Goal: Task Accomplishment & Management: Complete application form

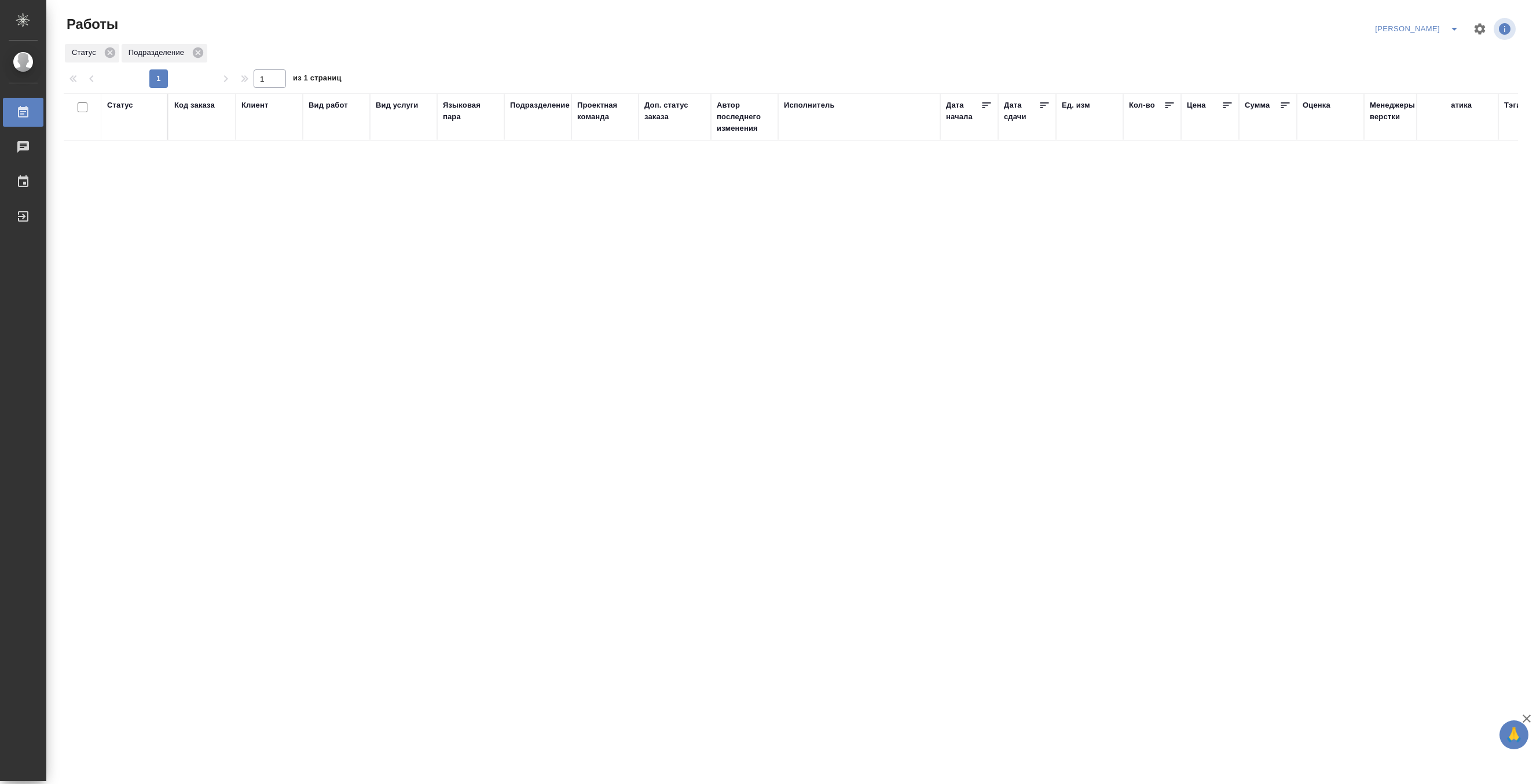
click at [1452, 25] on icon "split button" at bounding box center [1454, 29] width 14 height 14
click at [1410, 102] on li "Верстка и Дизайн" at bounding box center [1410, 108] width 111 height 19
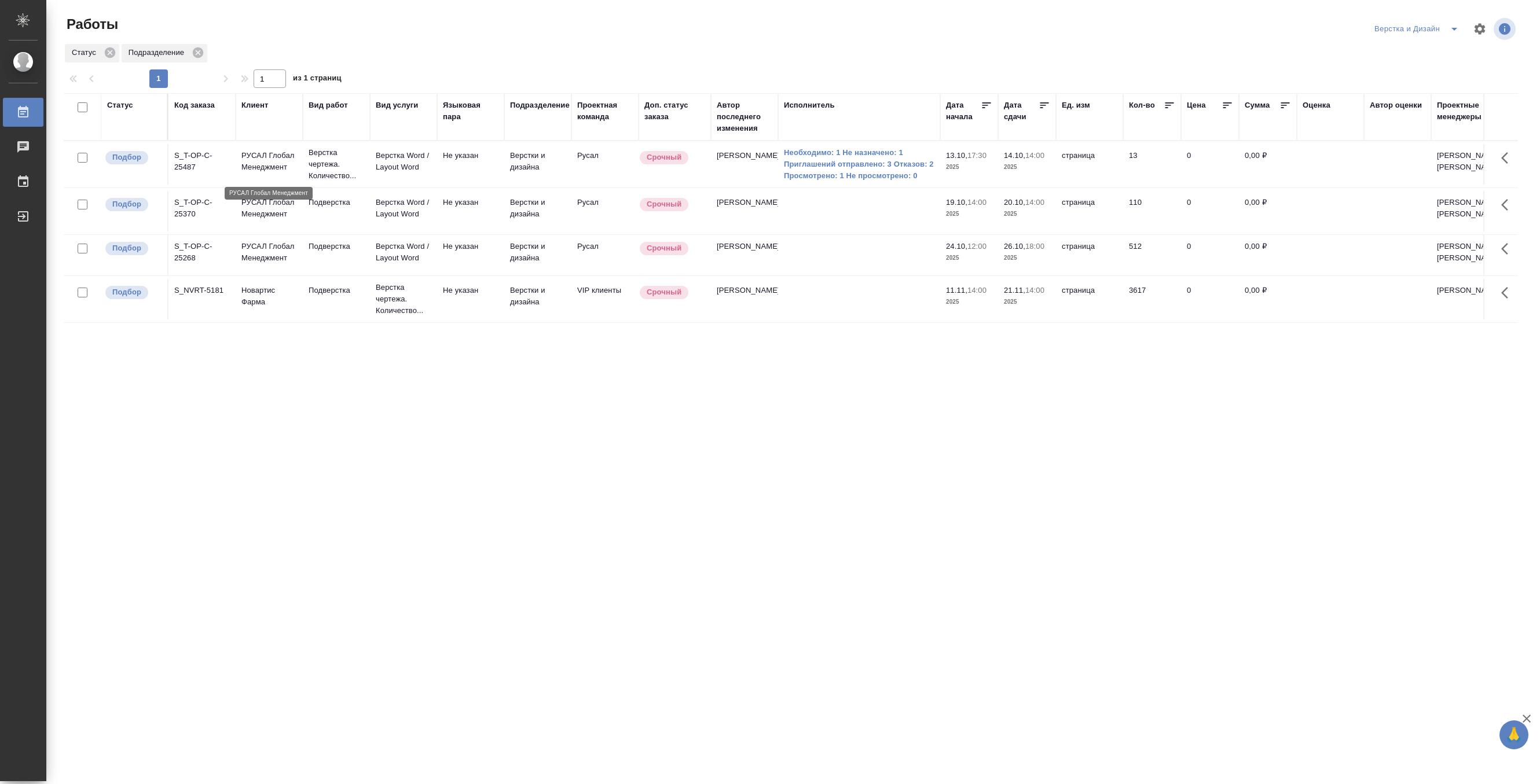
click at [276, 173] on p "РУСАЛ Глобал Менеджмент" at bounding box center [269, 161] width 56 height 23
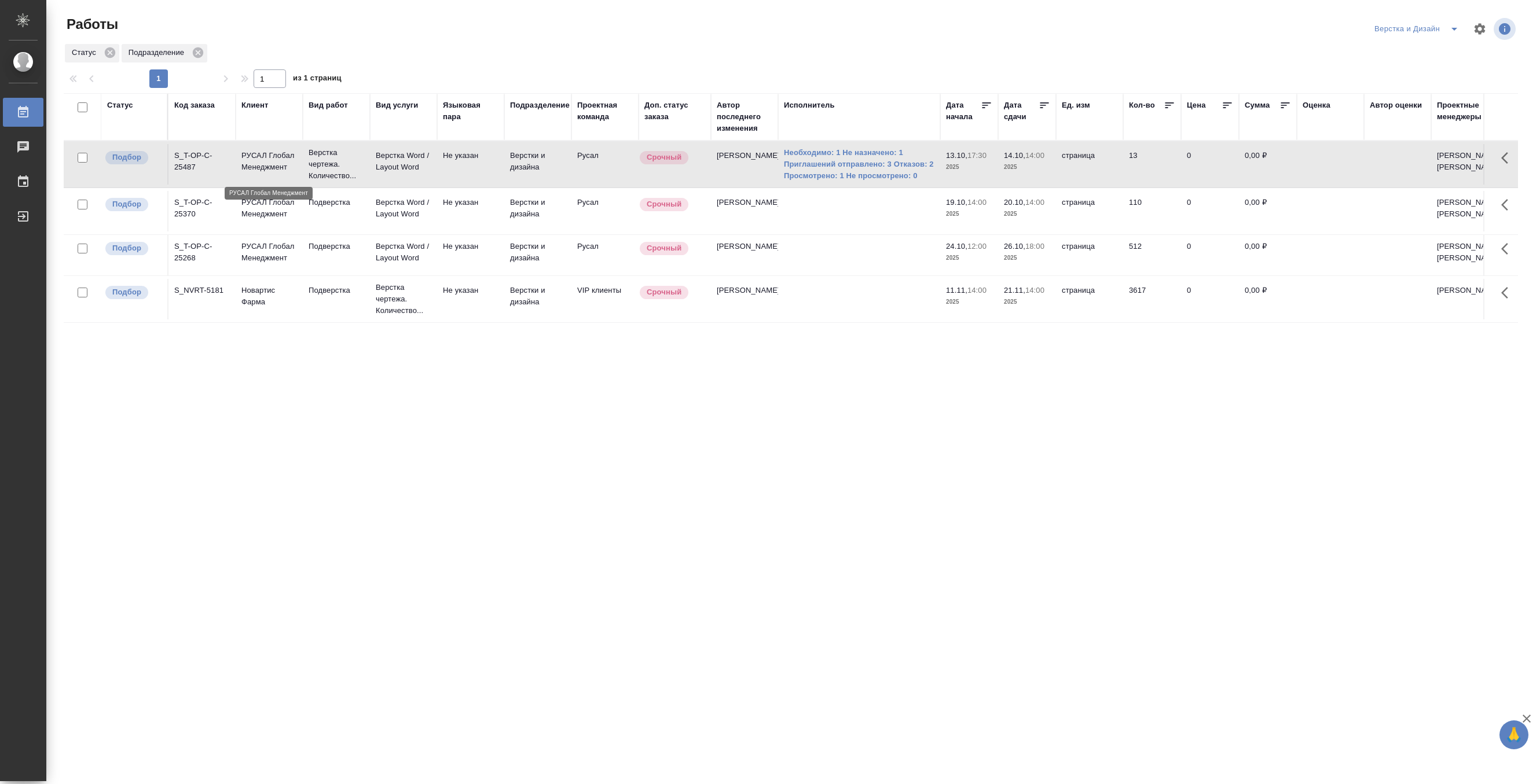
click at [276, 173] on p "РУСАЛ Глобал Менеджмент" at bounding box center [269, 161] width 56 height 23
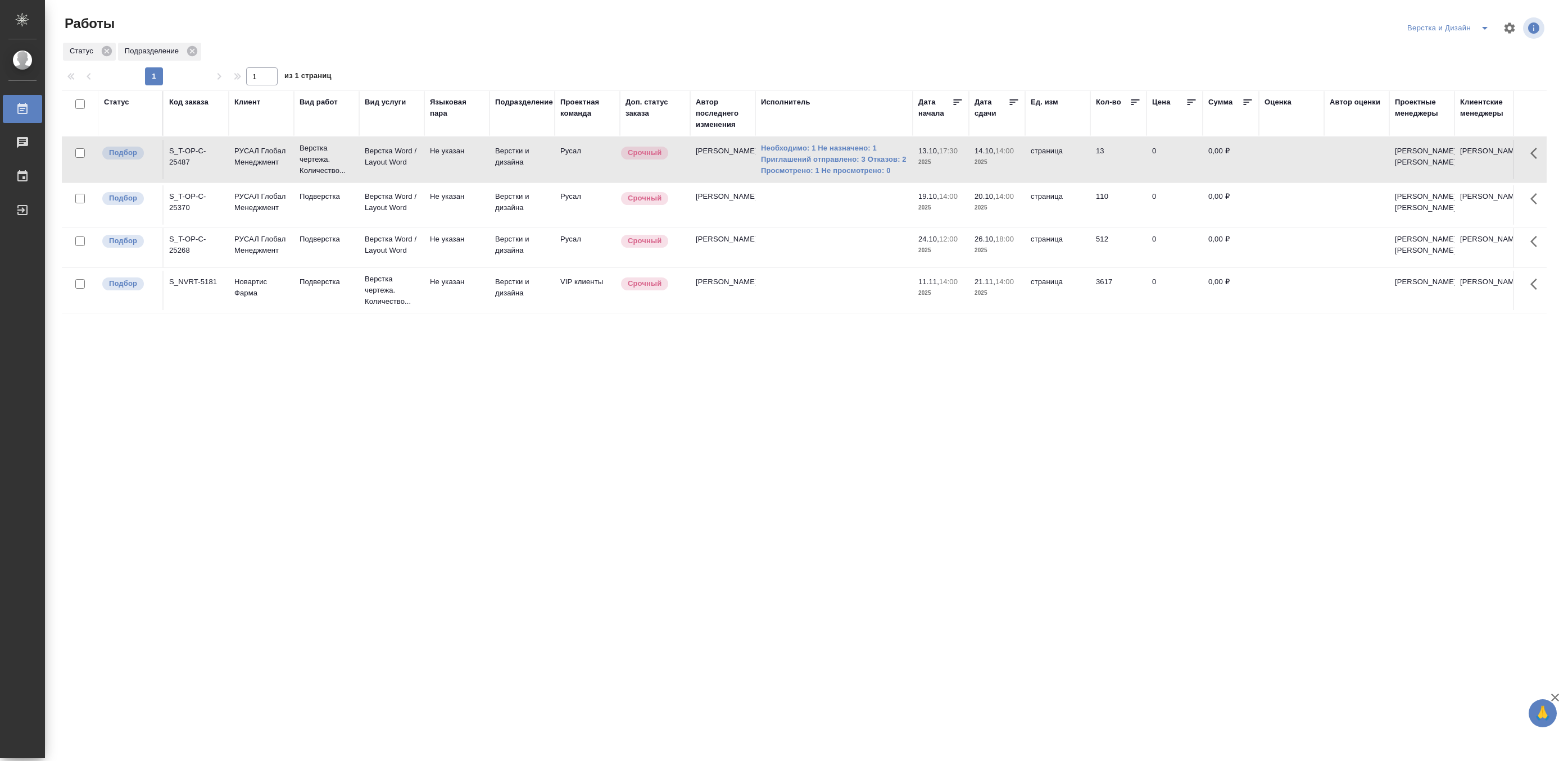
click at [1484, 21] on icon "split button" at bounding box center [1485, 28] width 13 height 13
click at [1419, 50] on li "Матвеева_В работе" at bounding box center [1454, 50] width 108 height 18
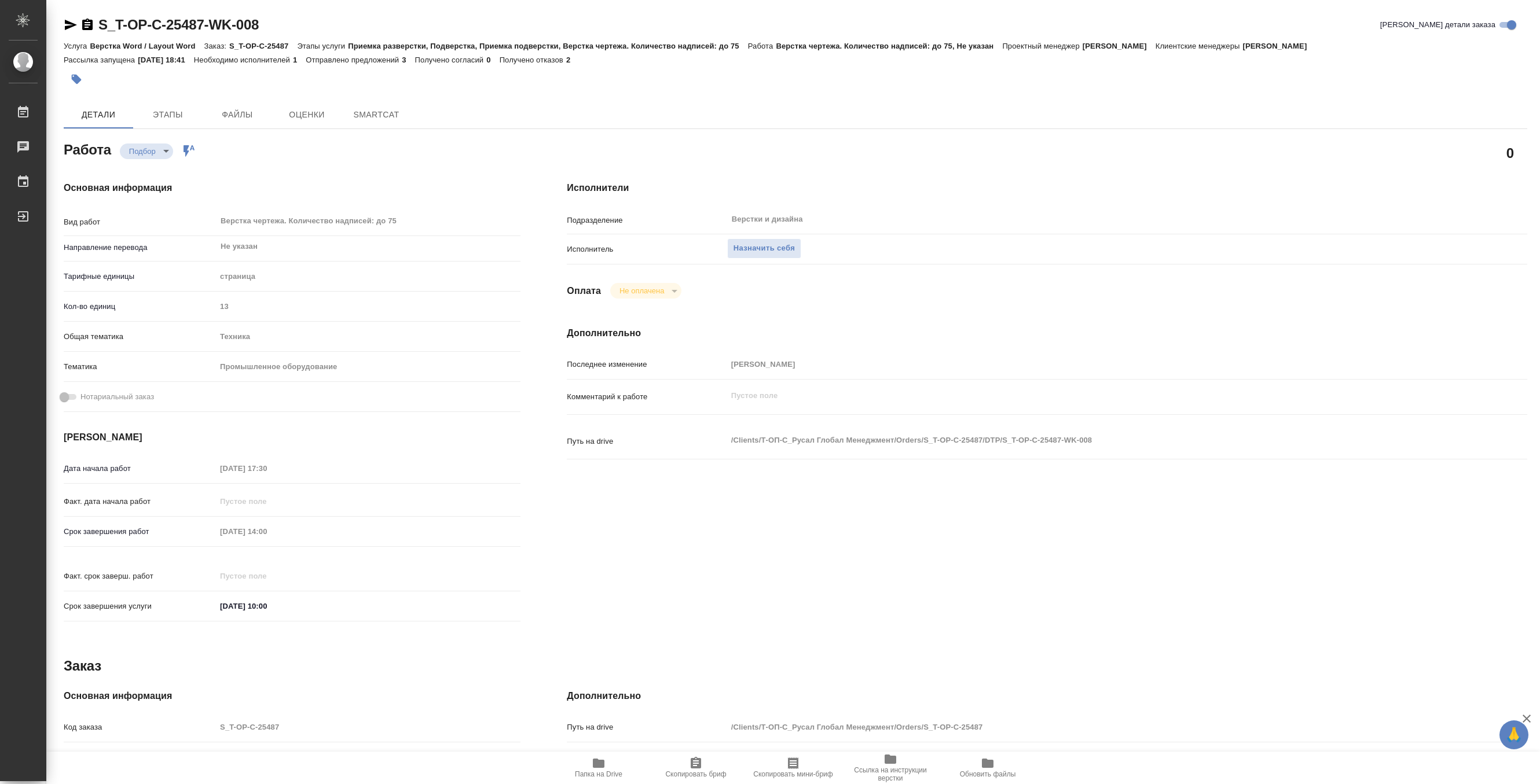
type textarea "x"
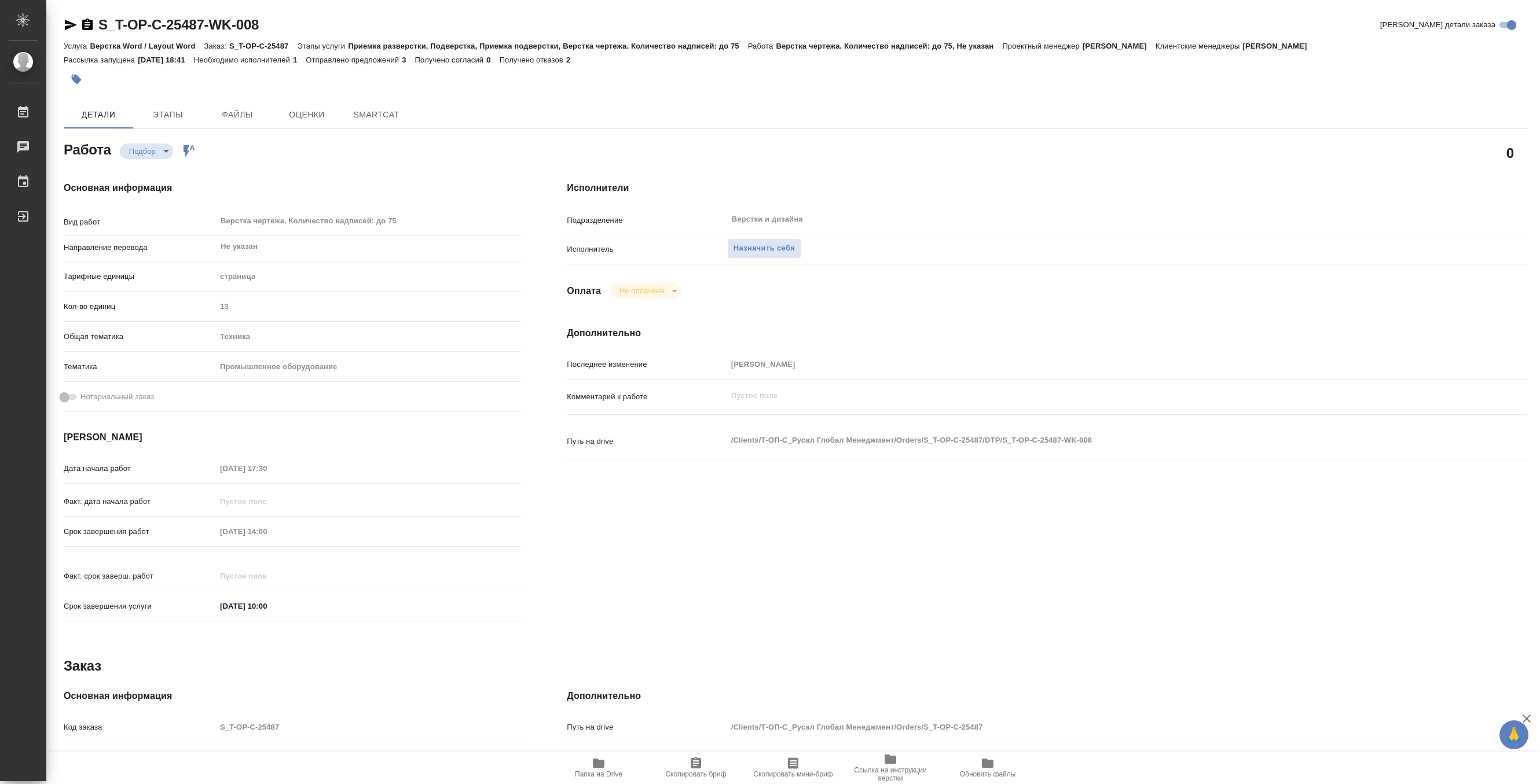
type textarea "x"
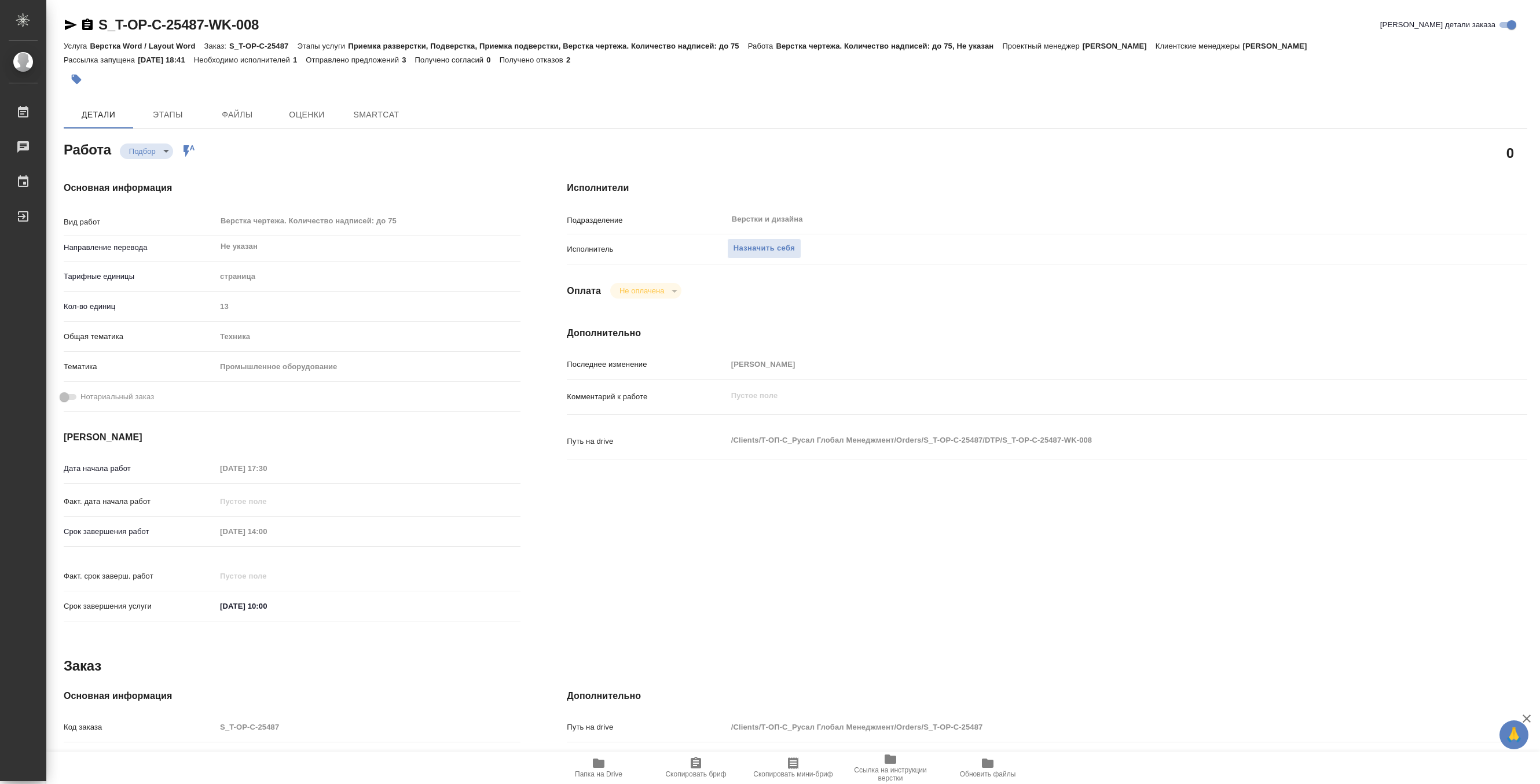
type textarea "x"
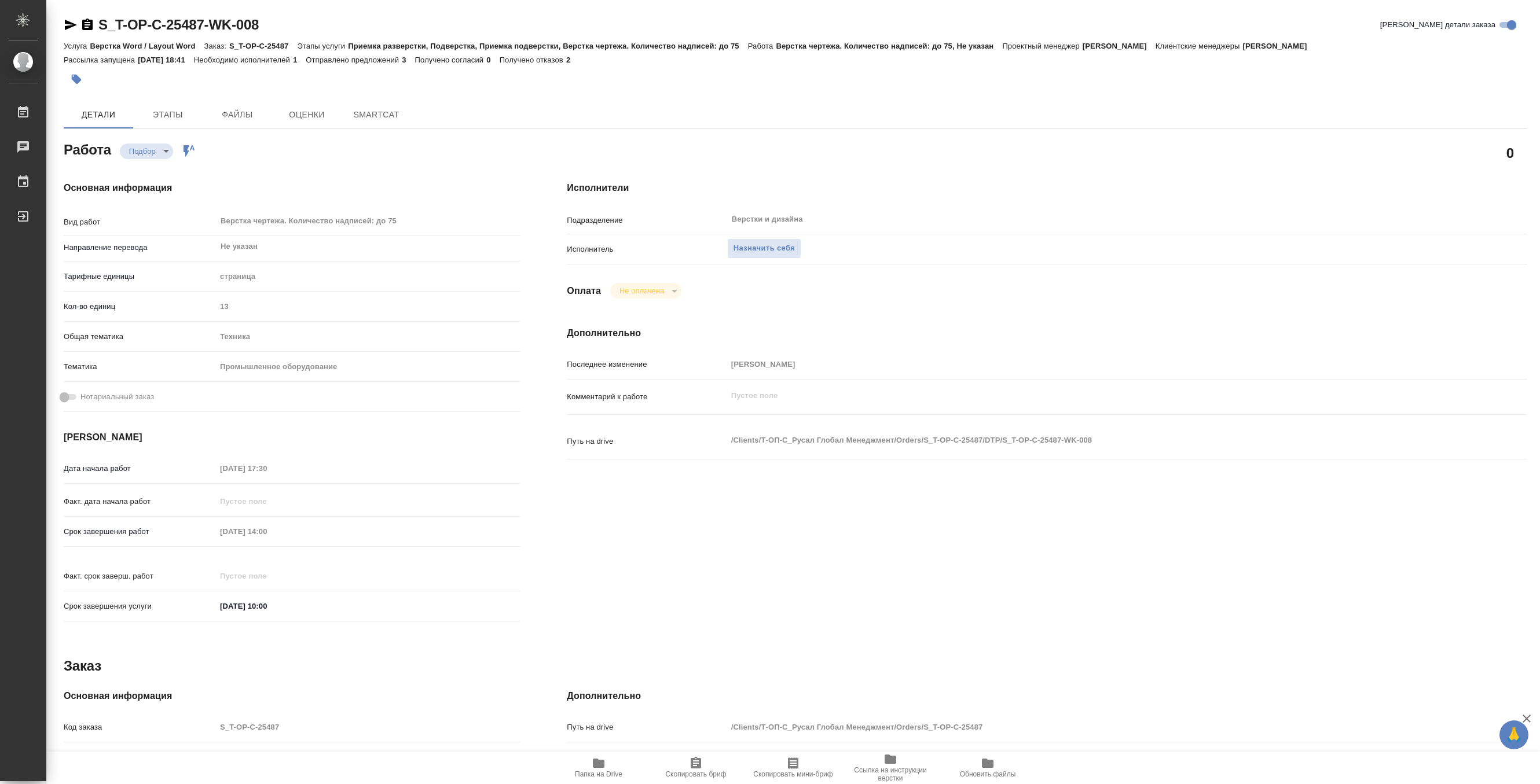
type textarea "x"
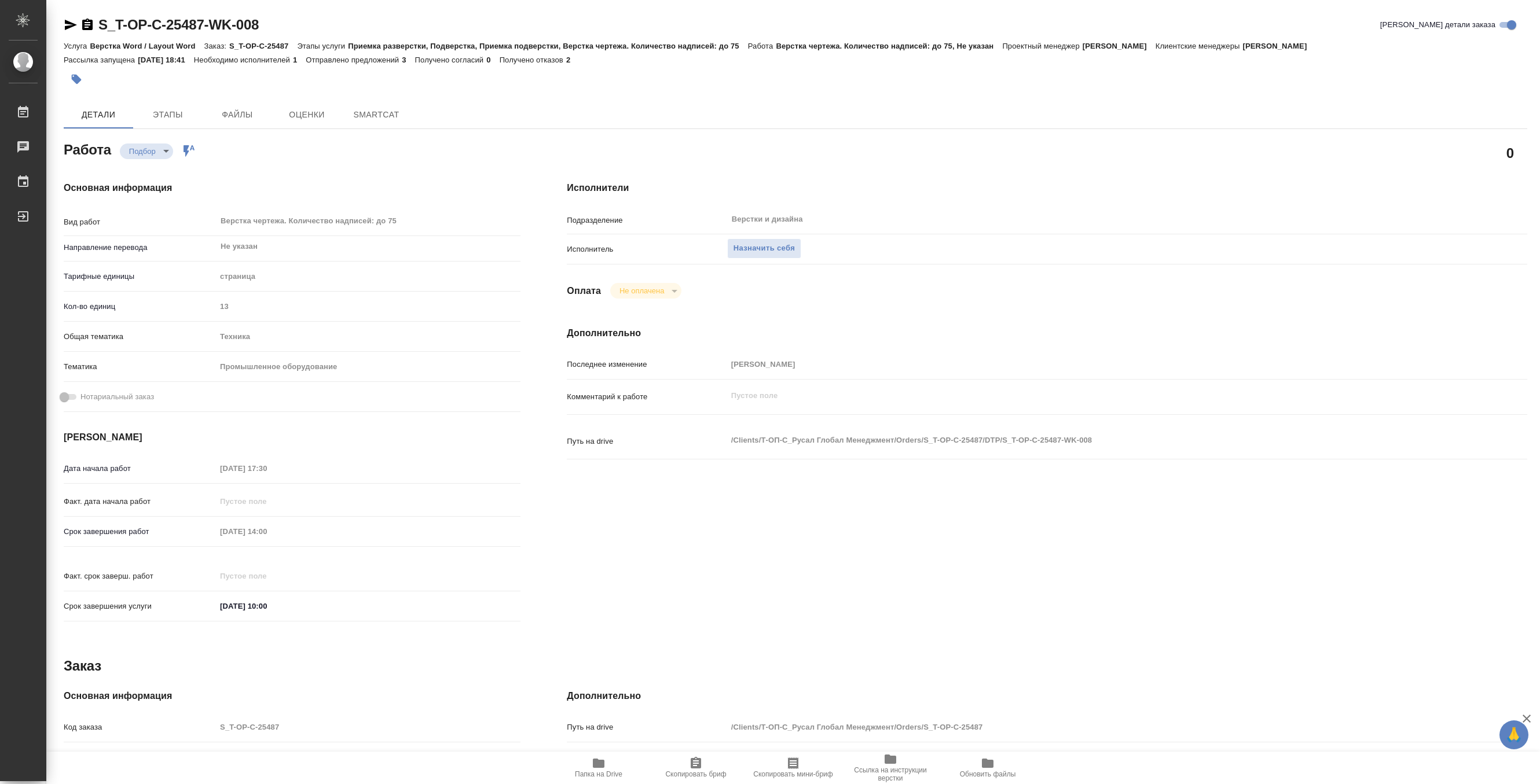
type textarea "x"
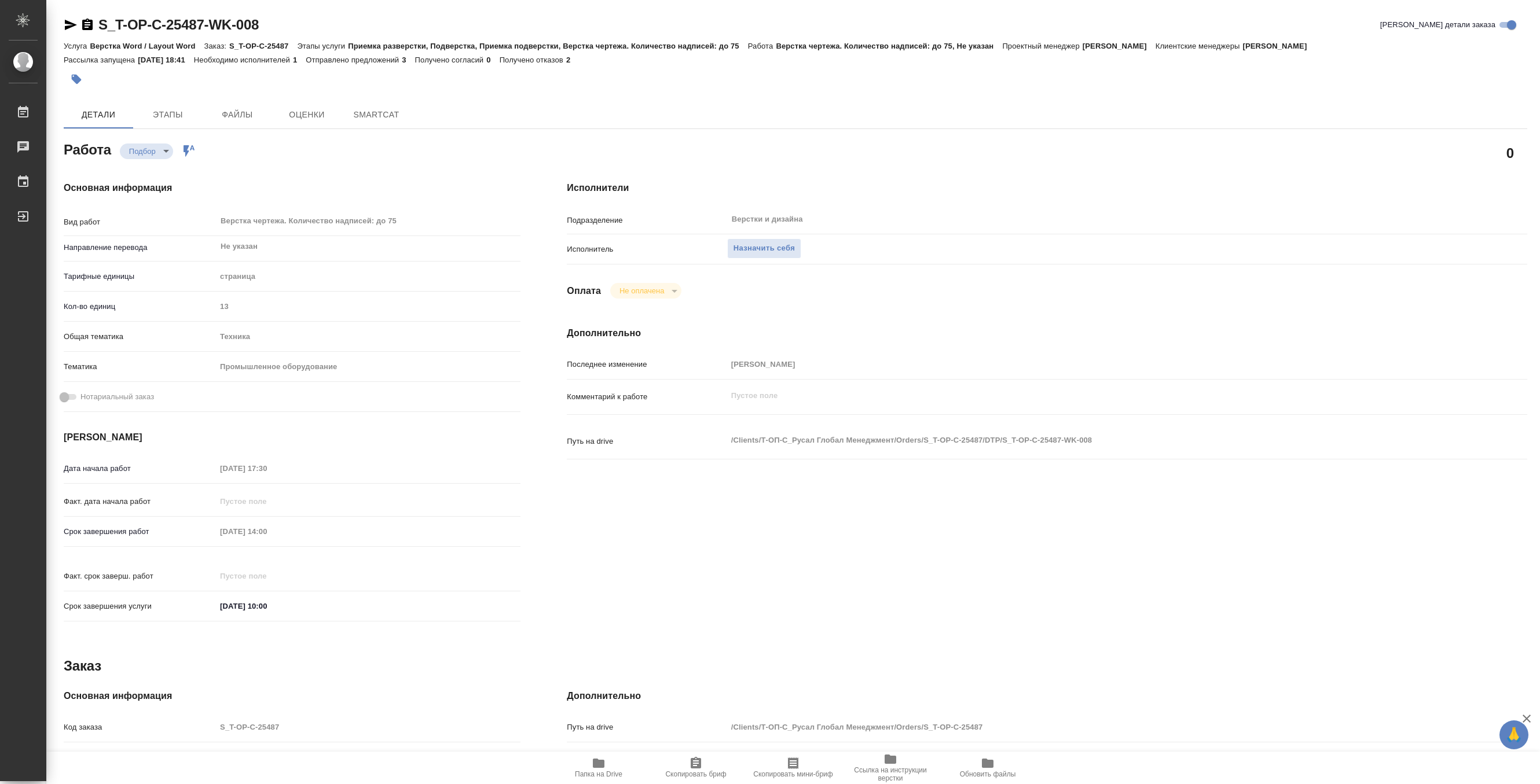
type textarea "x"
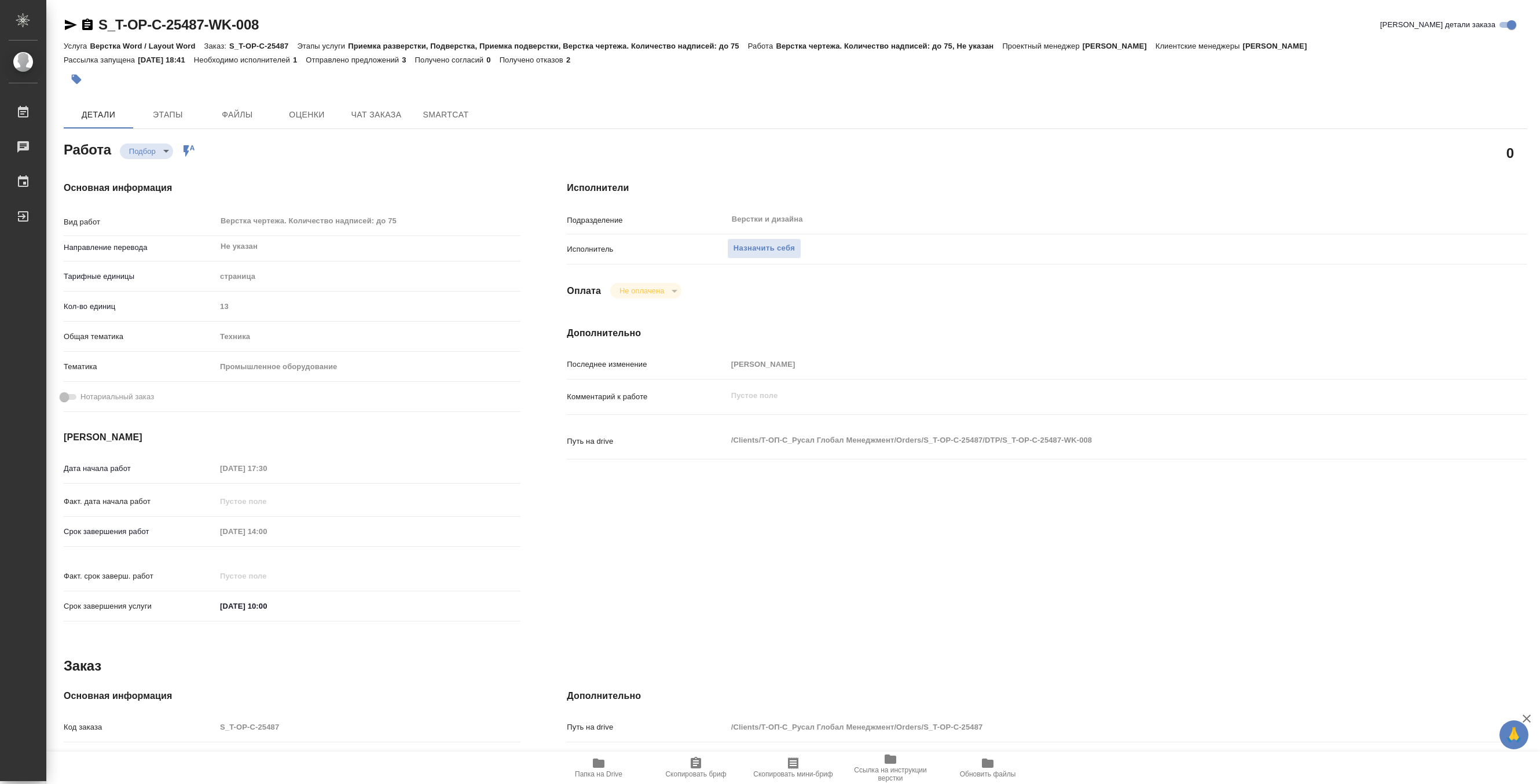
click at [595, 772] on span "Папка на Drive" at bounding box center [599, 774] width 48 height 8
type textarea "x"
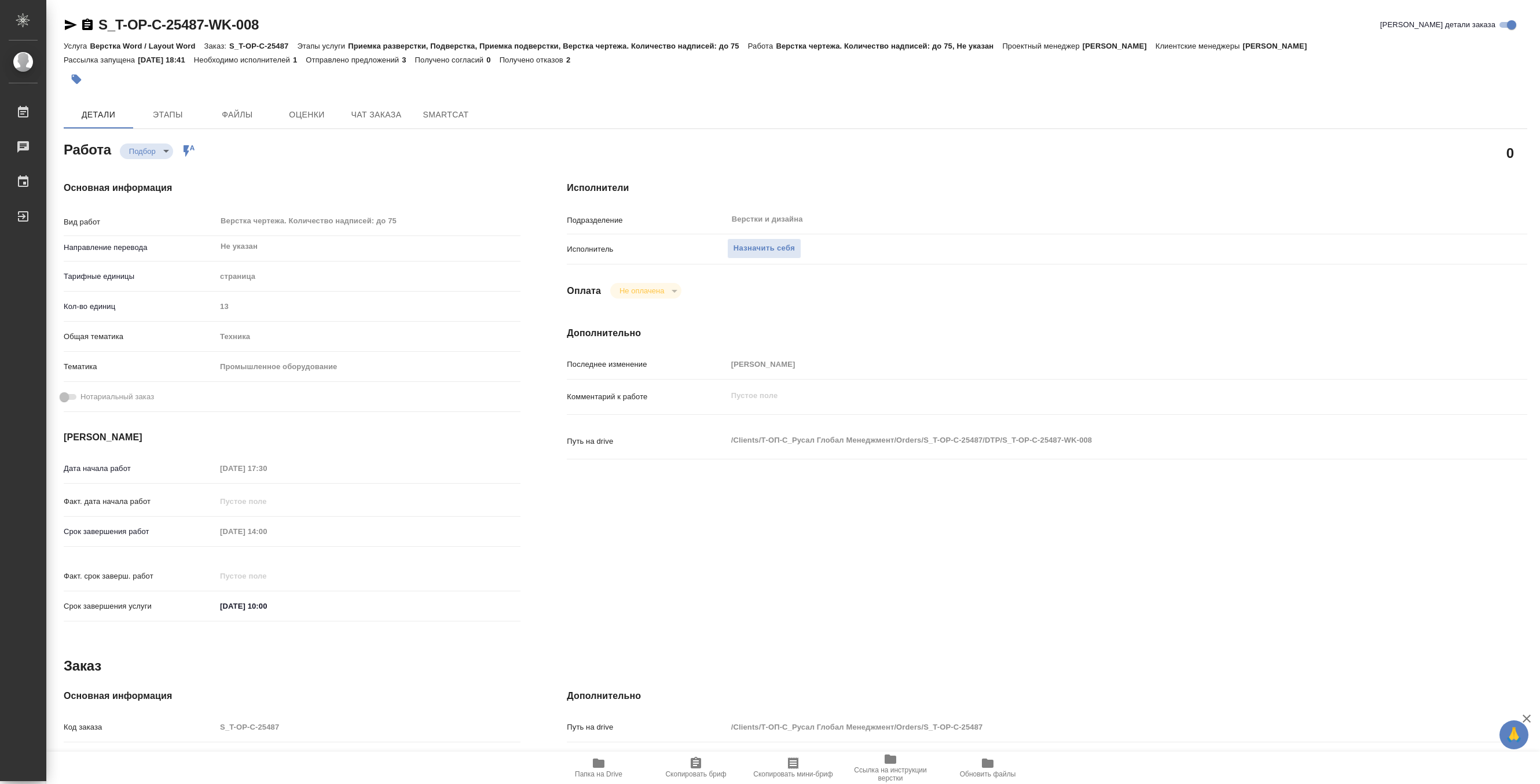
type textarea "x"
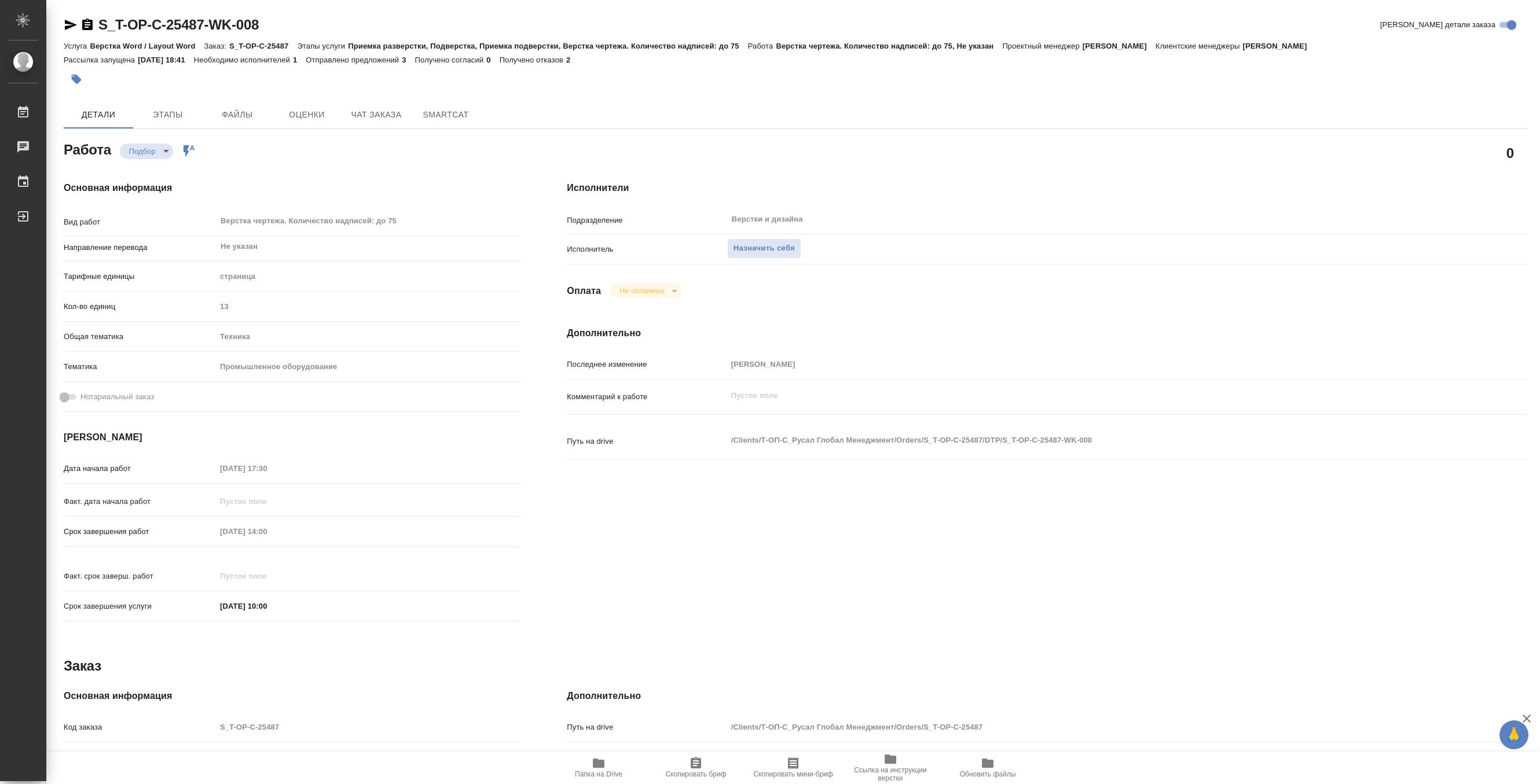
type textarea "x"
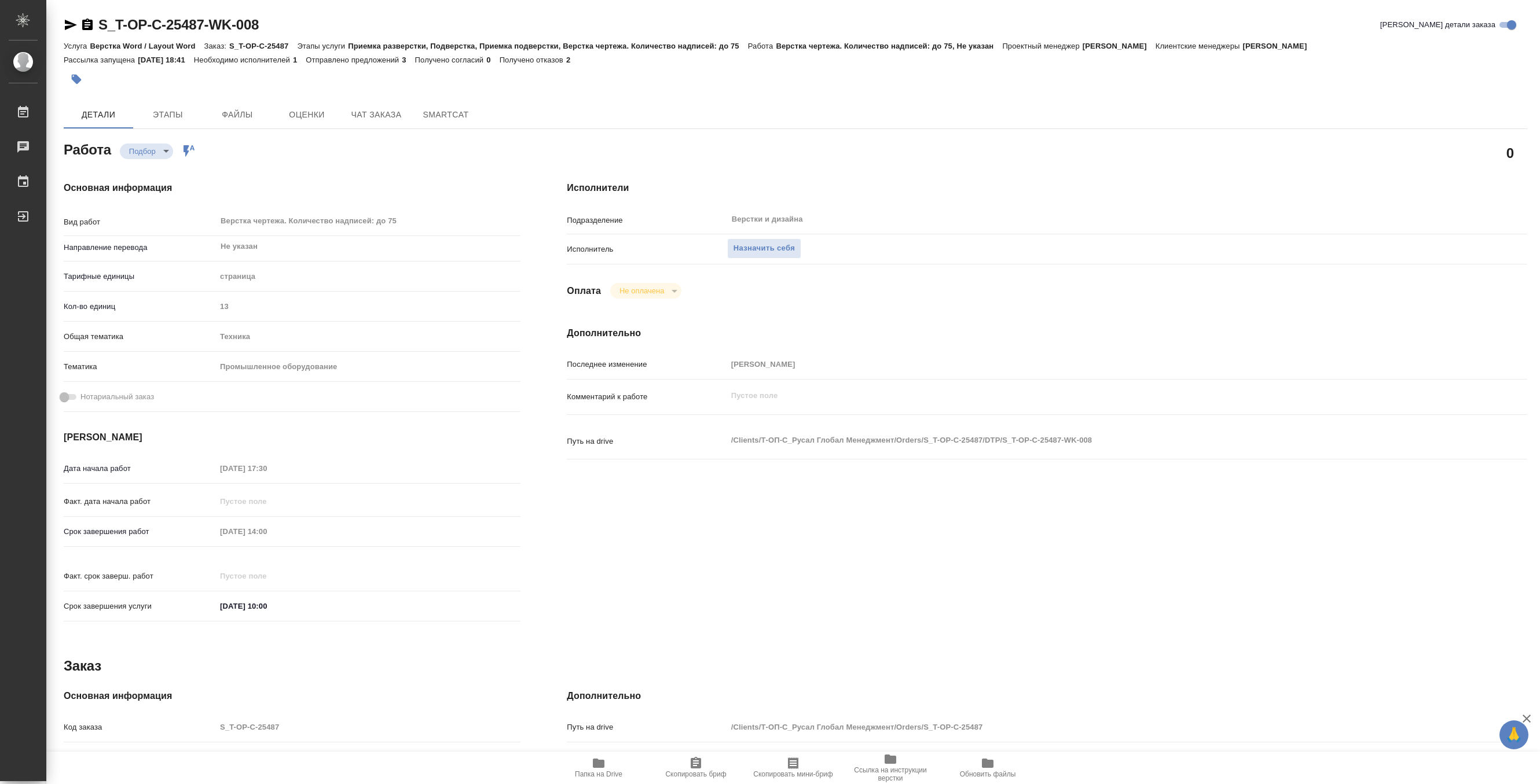
type textarea "x"
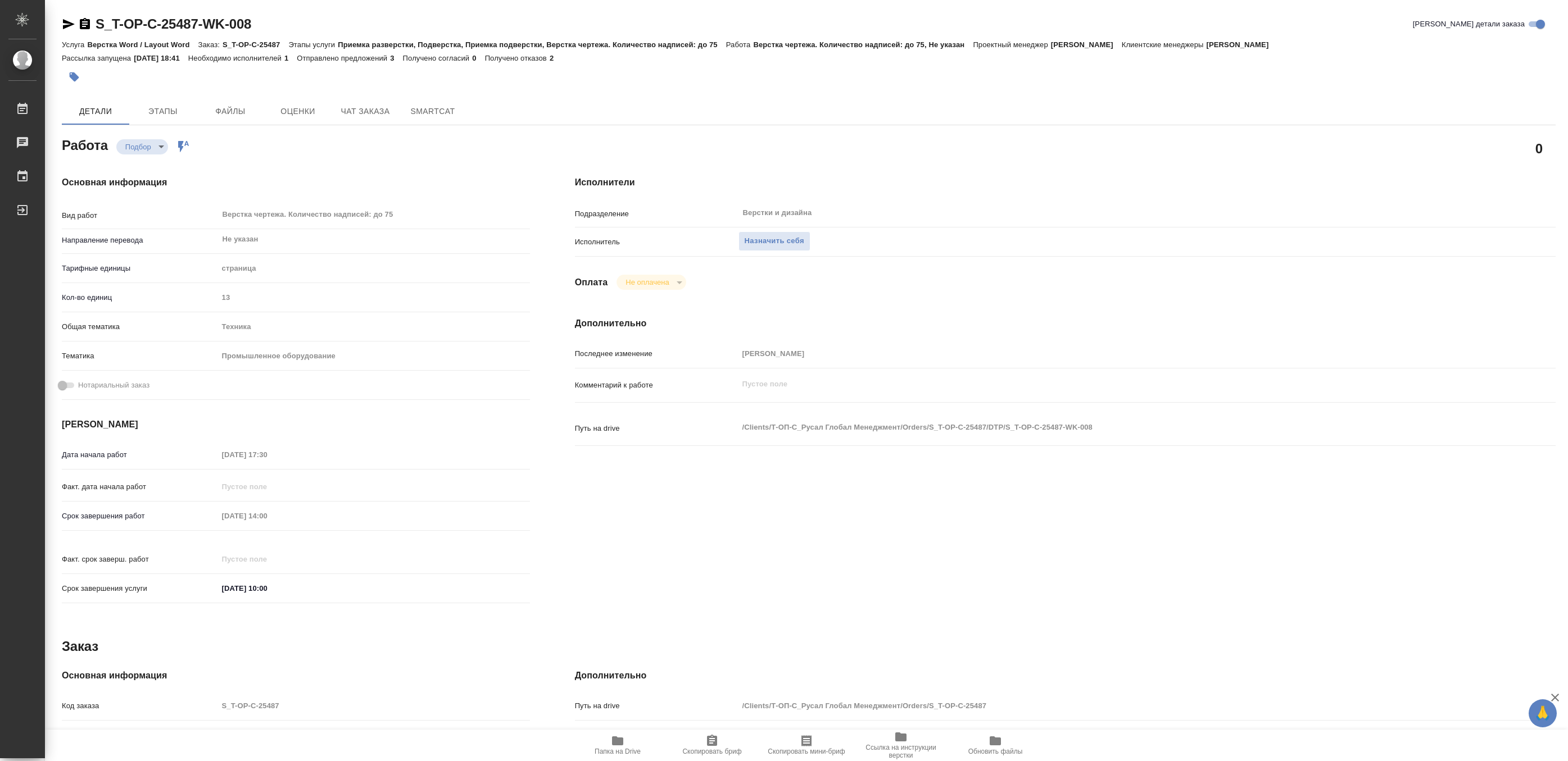
type textarea "x"
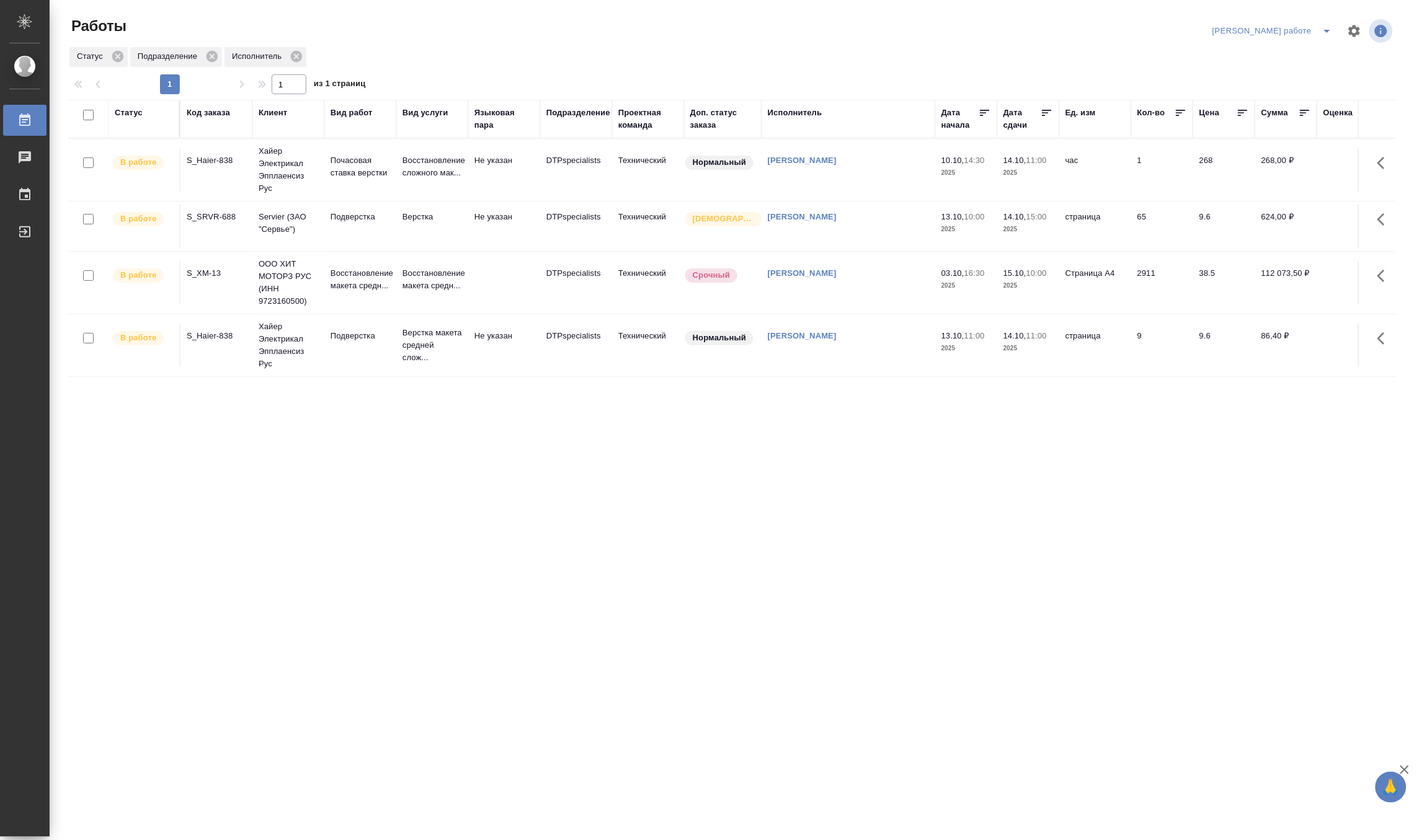
click at [397, 288] on td "Восстановление макета средн..." at bounding box center [432, 283] width 72 height 44
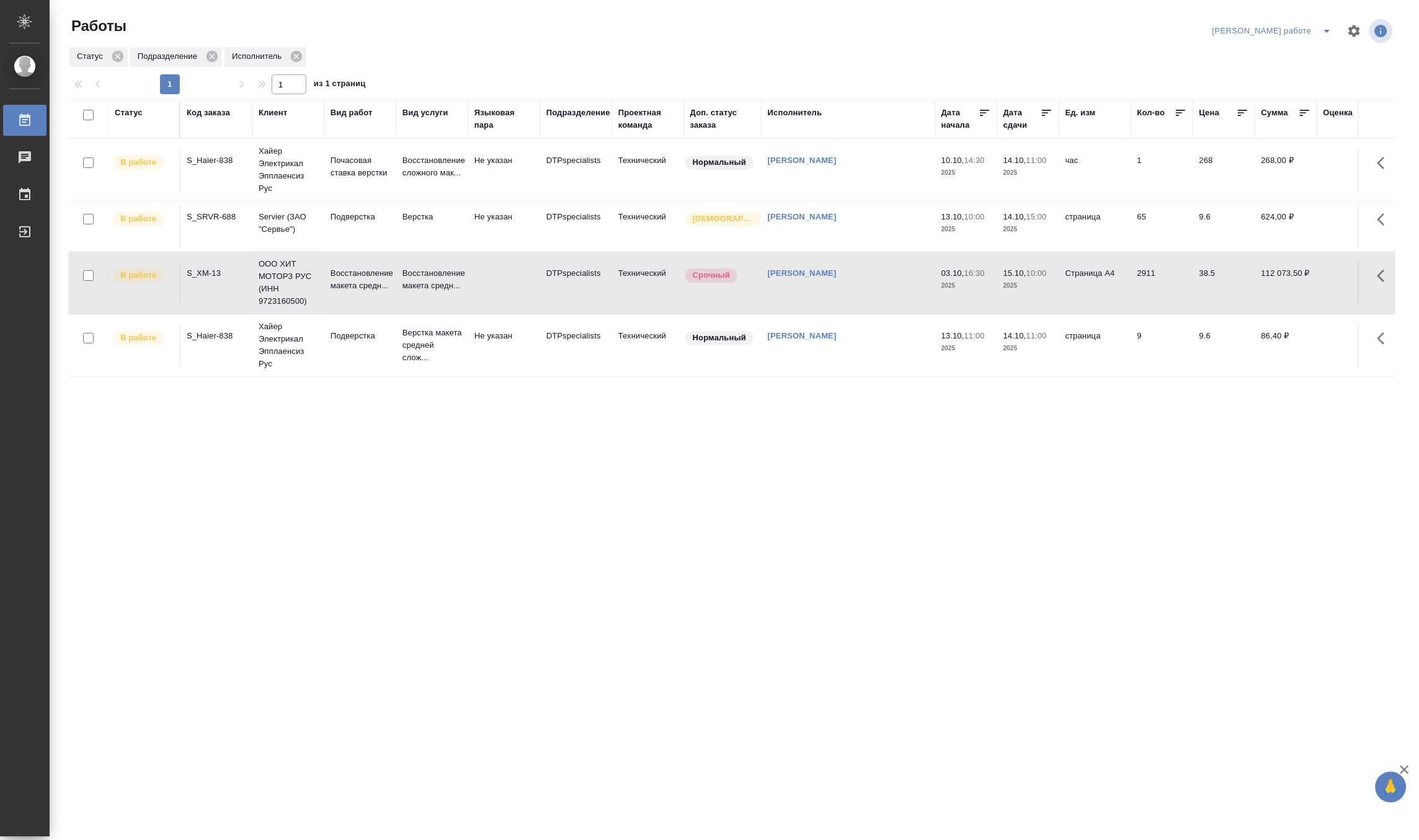
click at [397, 288] on td "Восстановление макета средн..." at bounding box center [432, 283] width 72 height 44
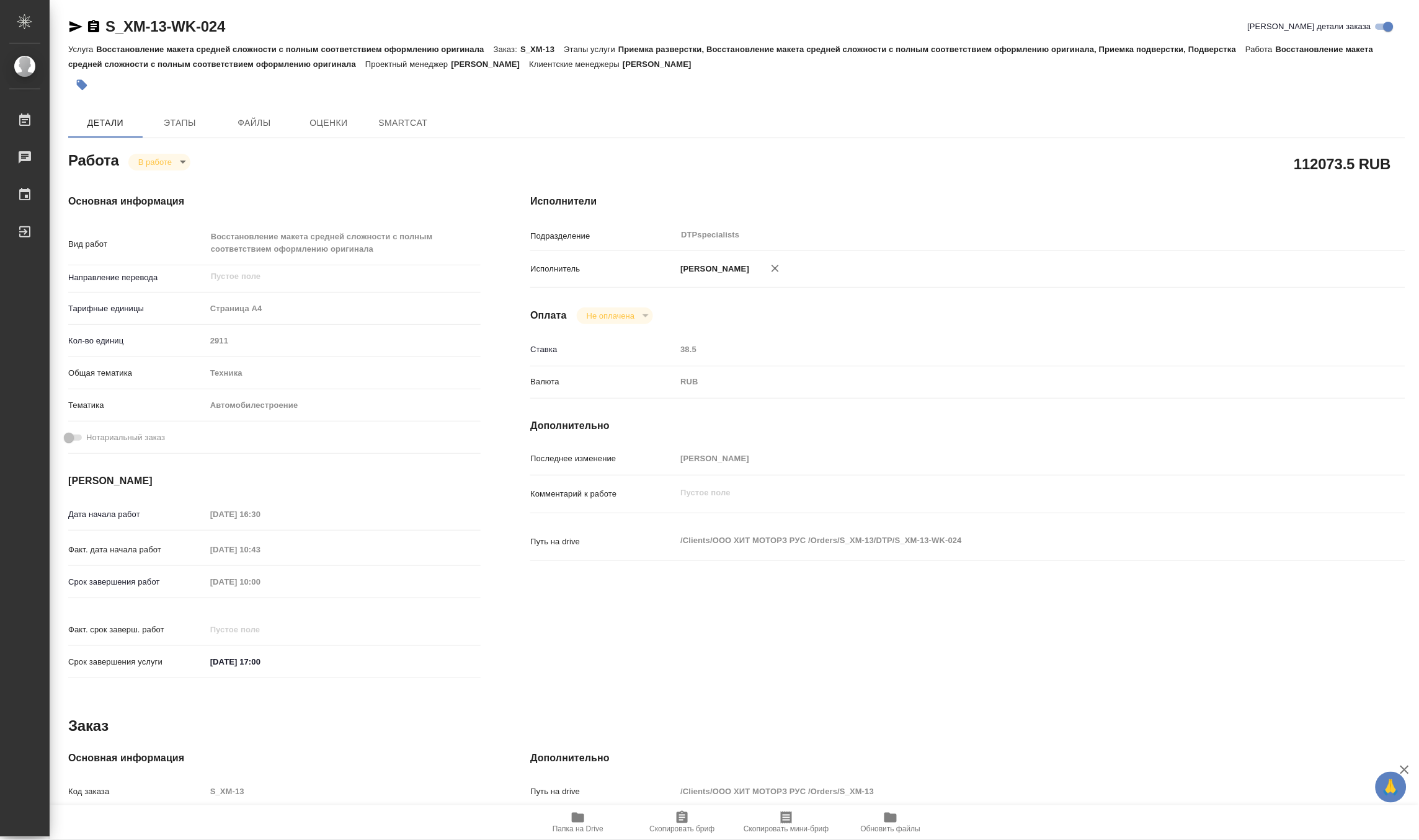
type textarea "x"
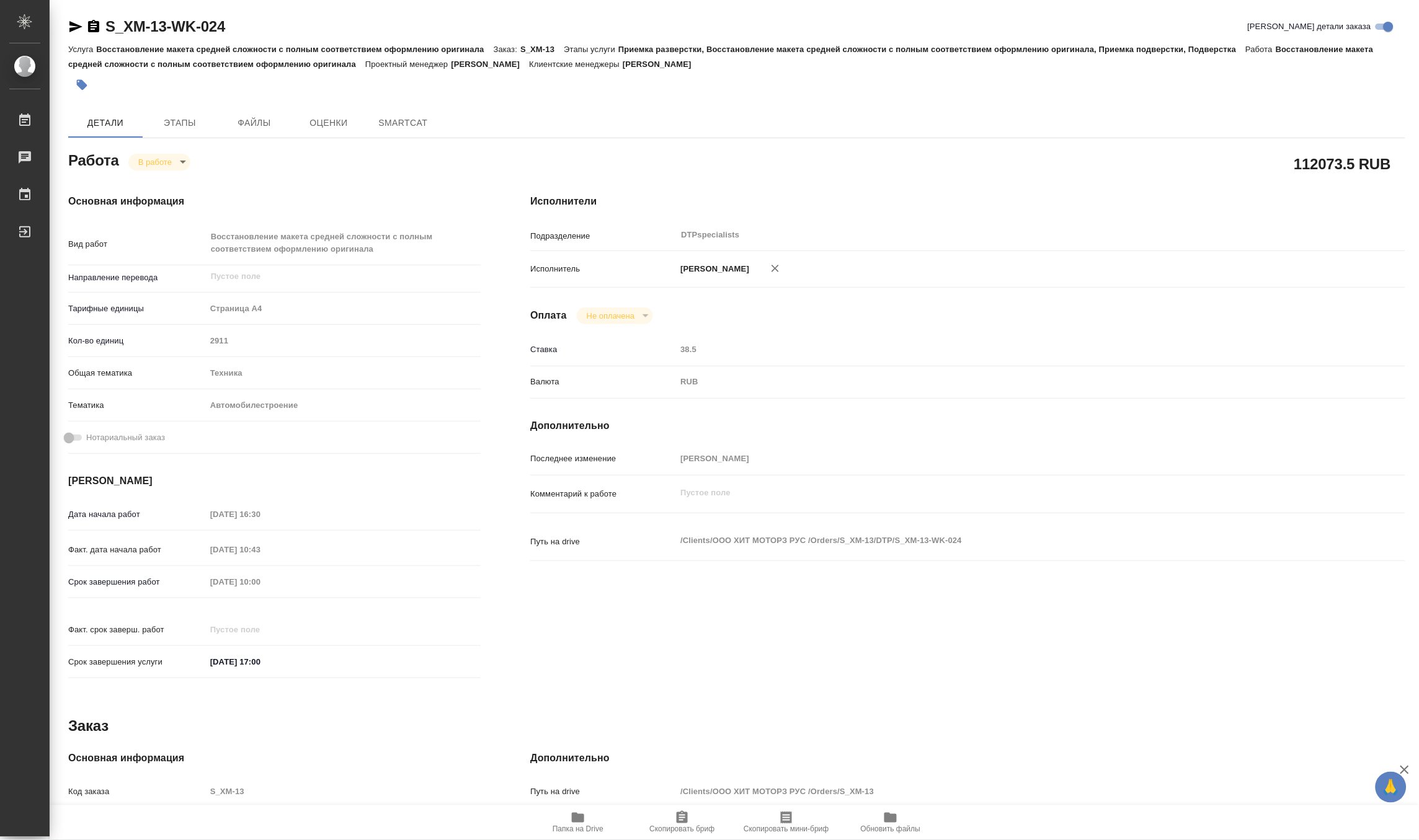
type textarea "x"
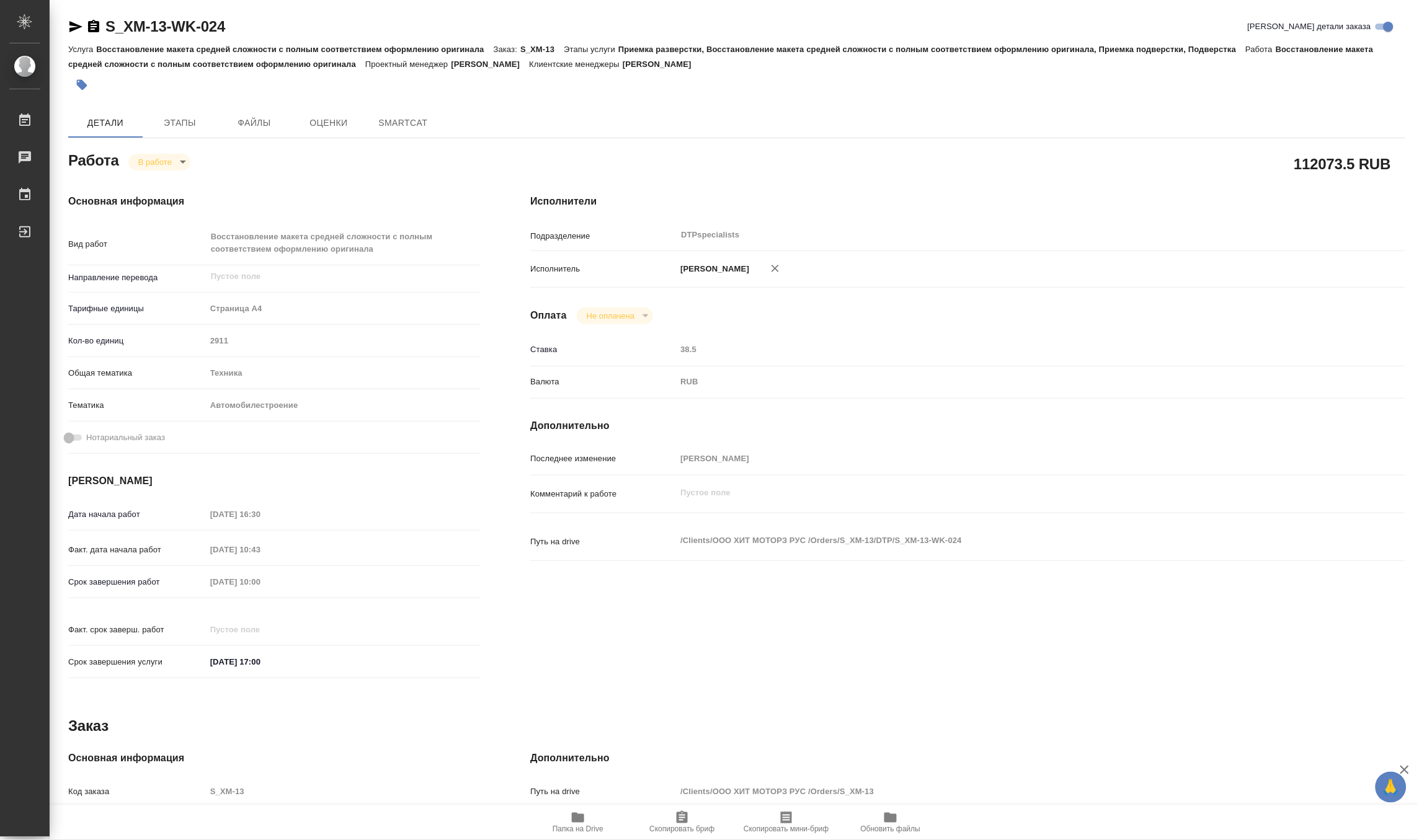
type textarea "x"
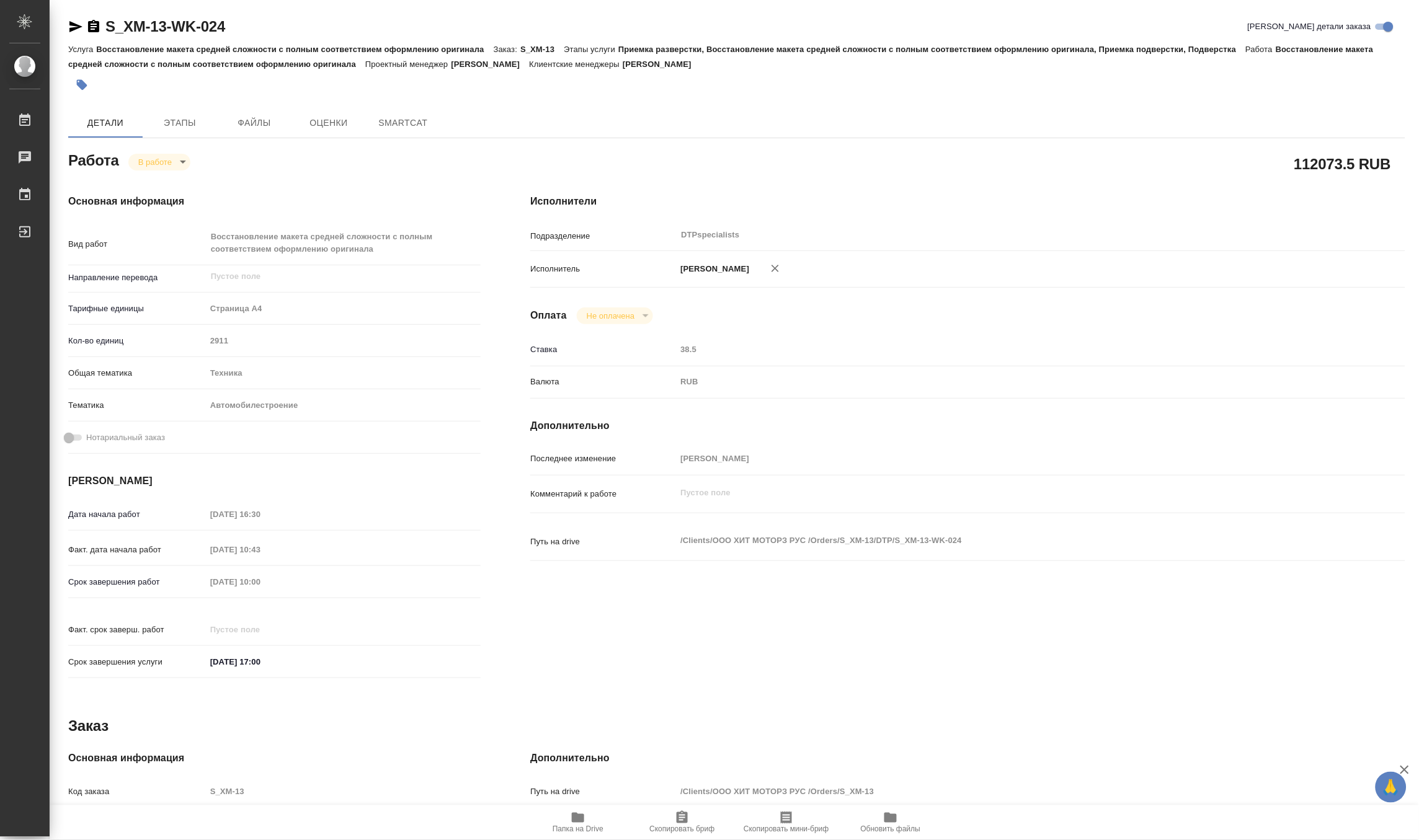
type textarea "x"
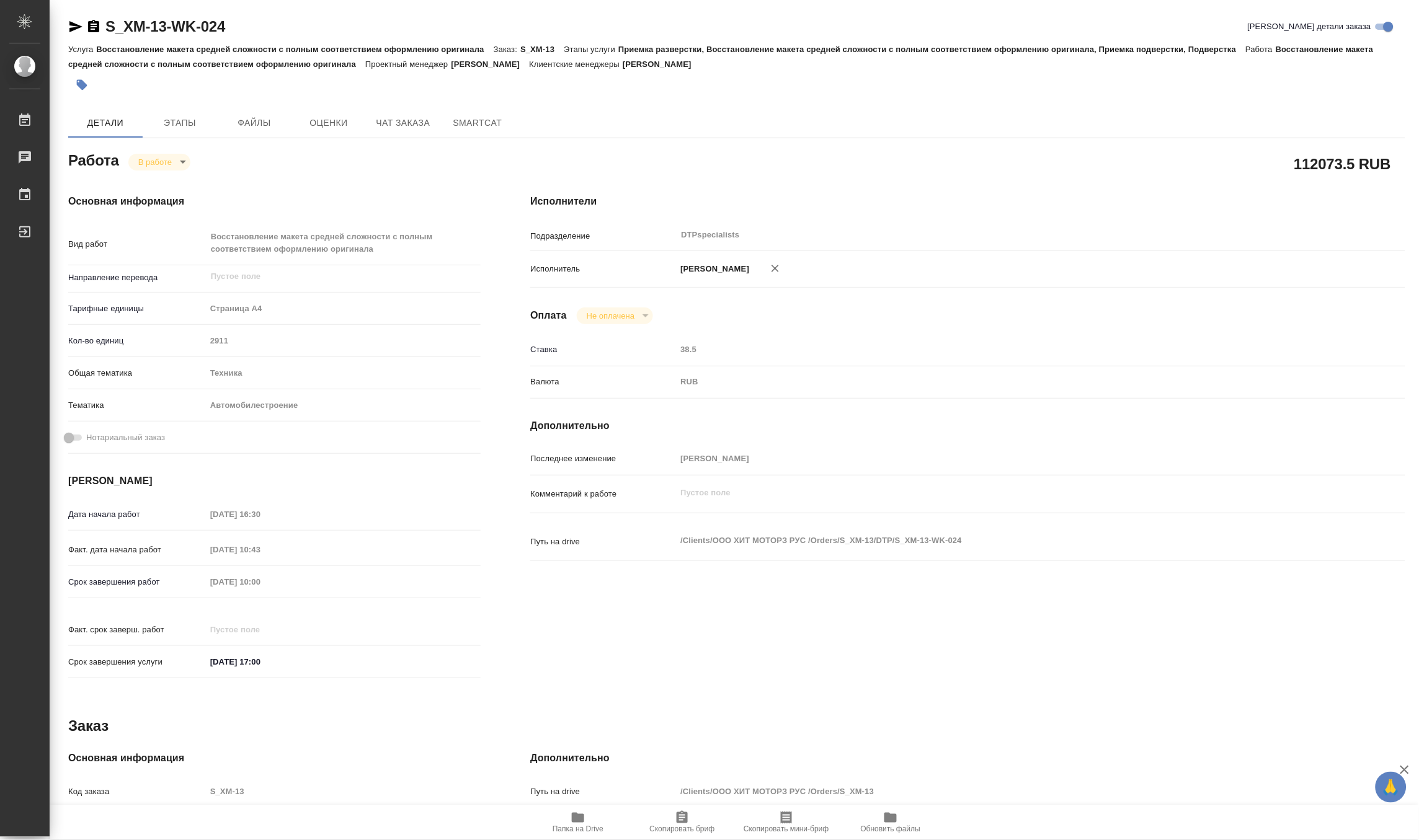
type textarea "x"
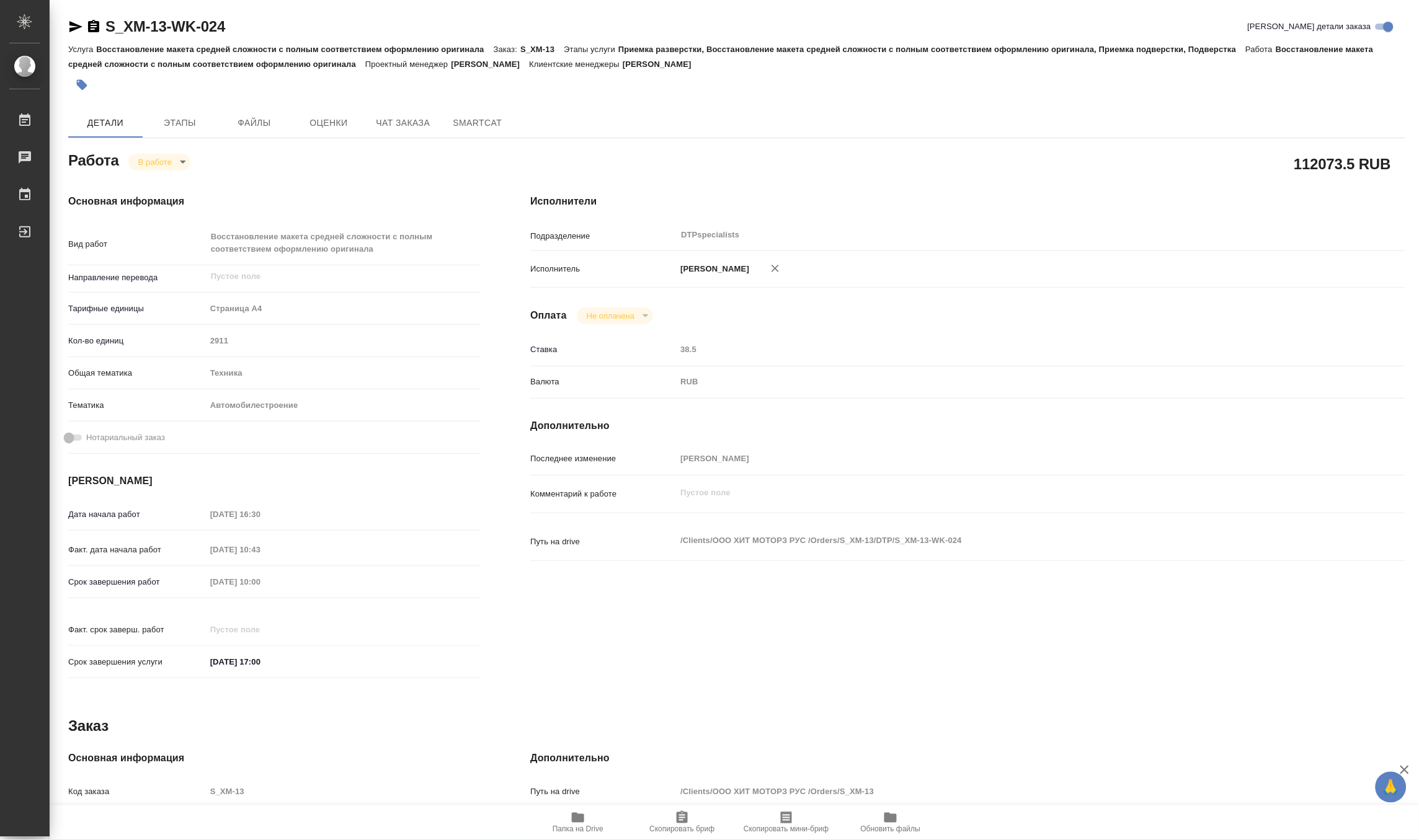
type textarea "x"
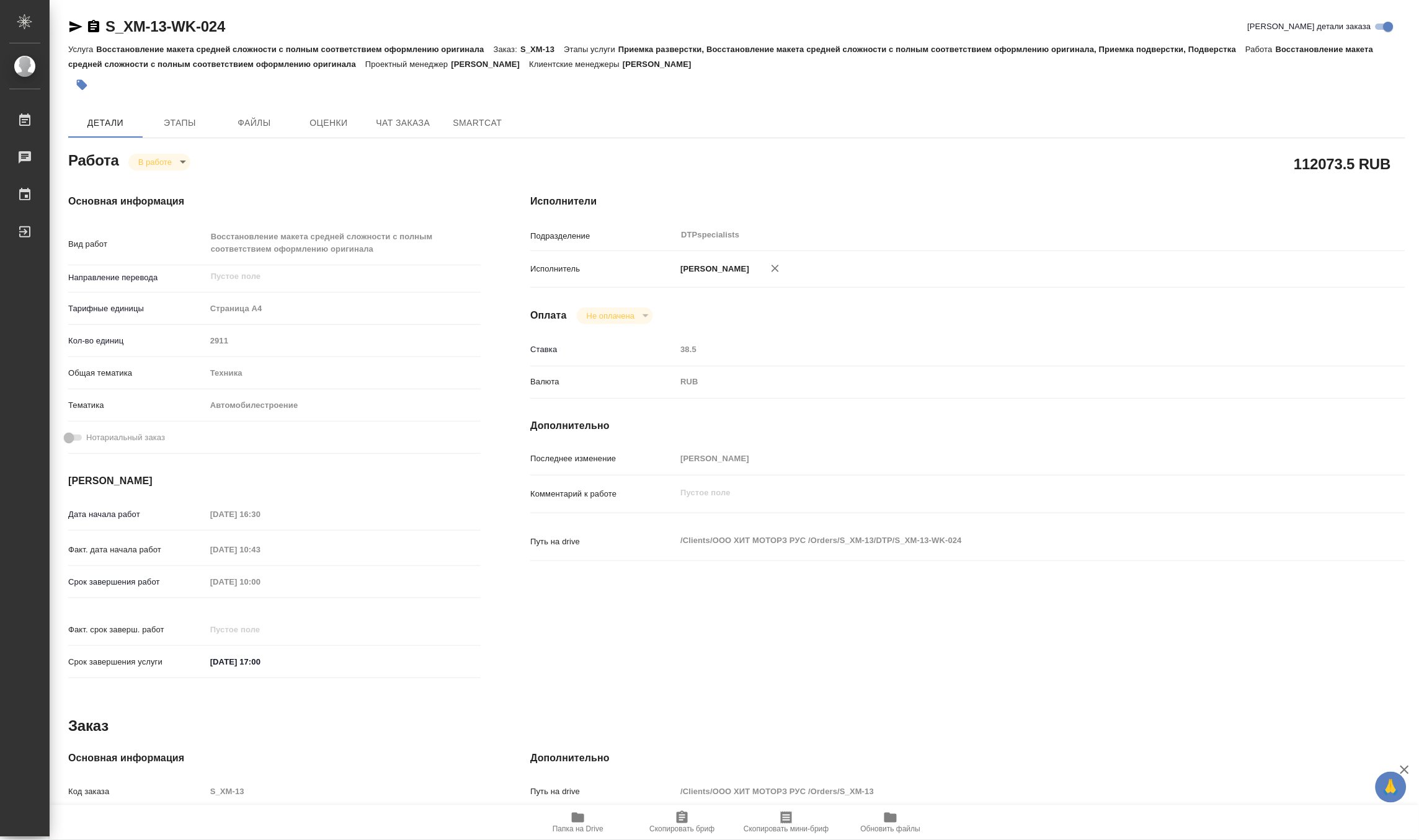
type textarea "x"
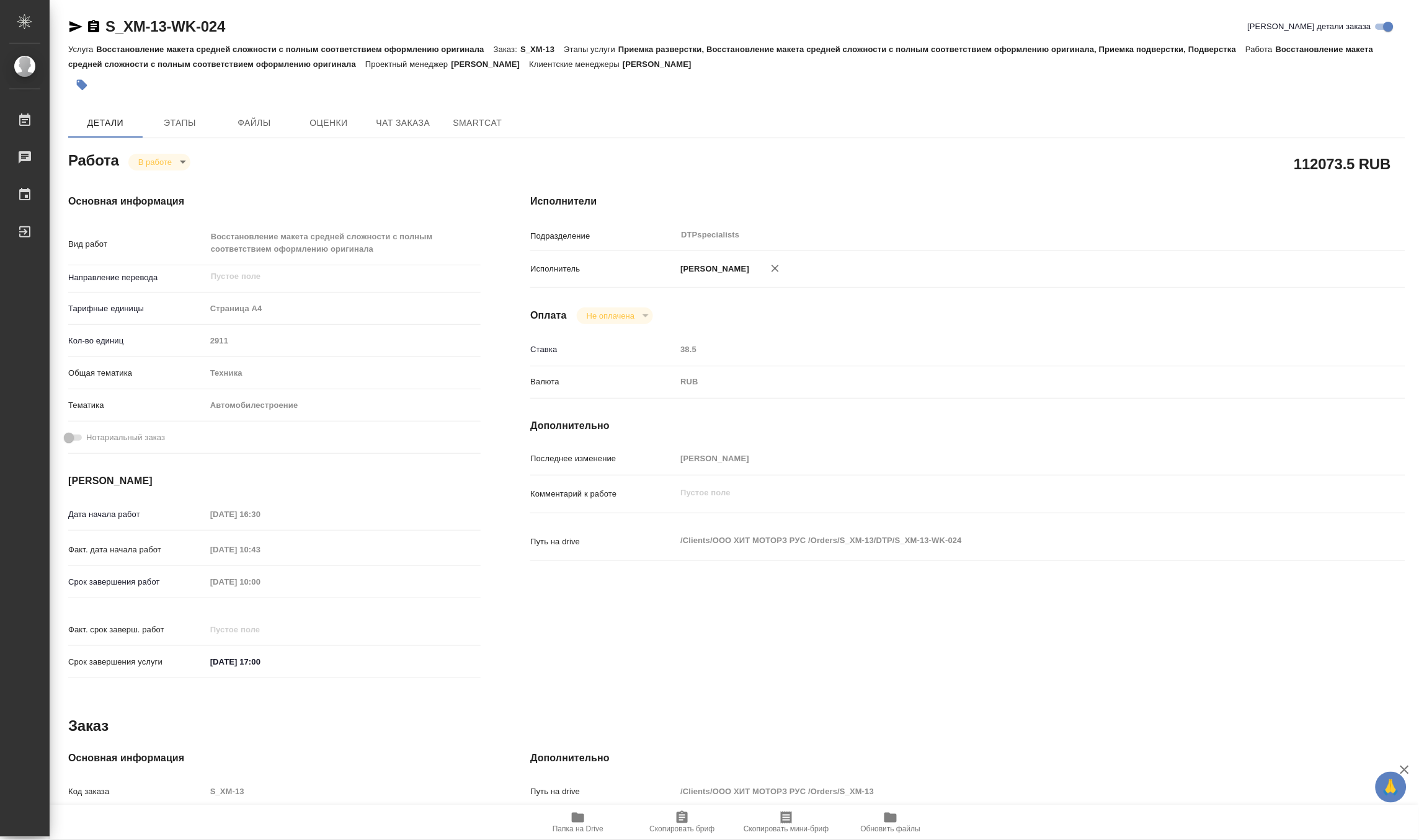
type textarea "x"
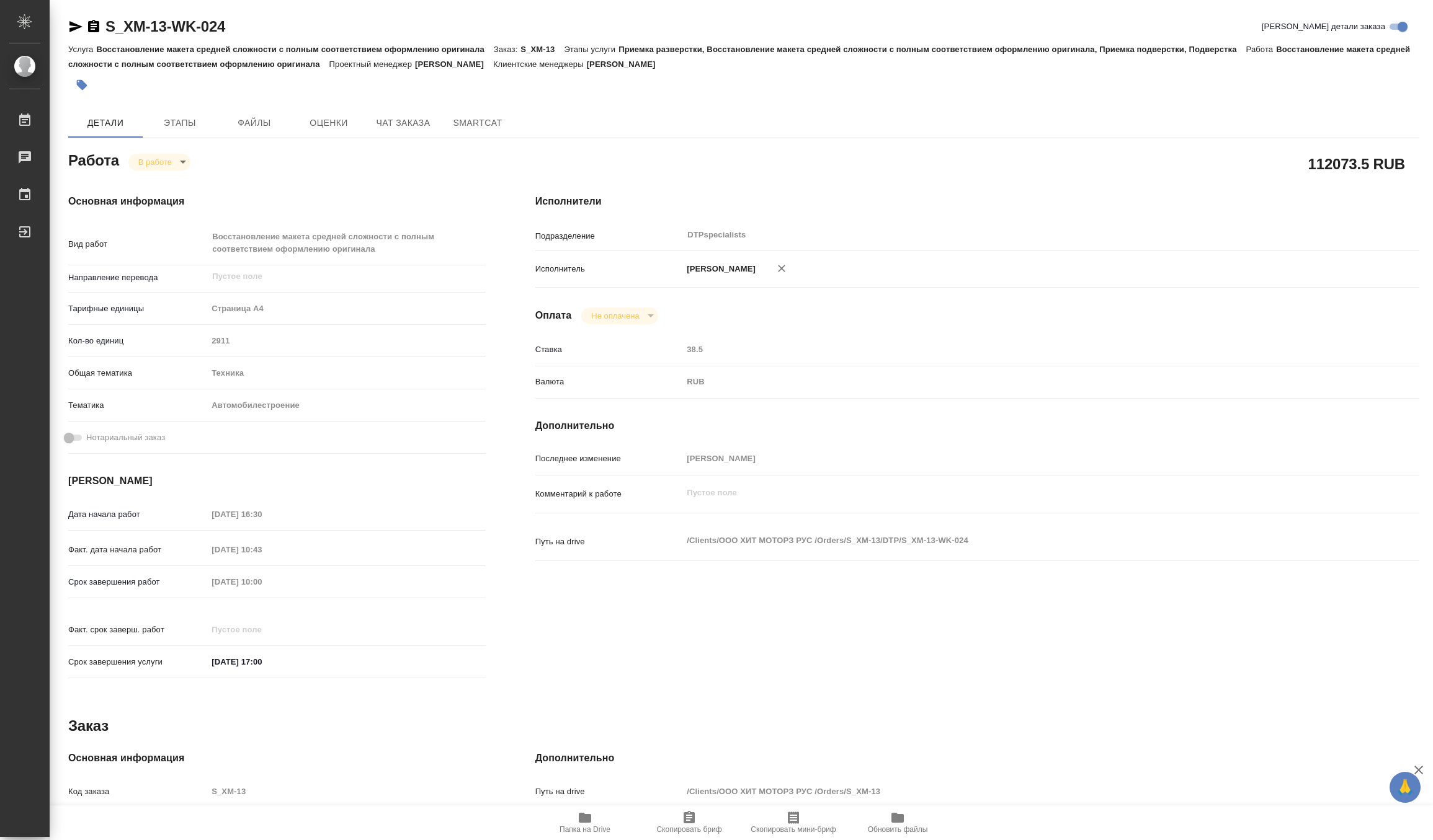
type textarea "x"
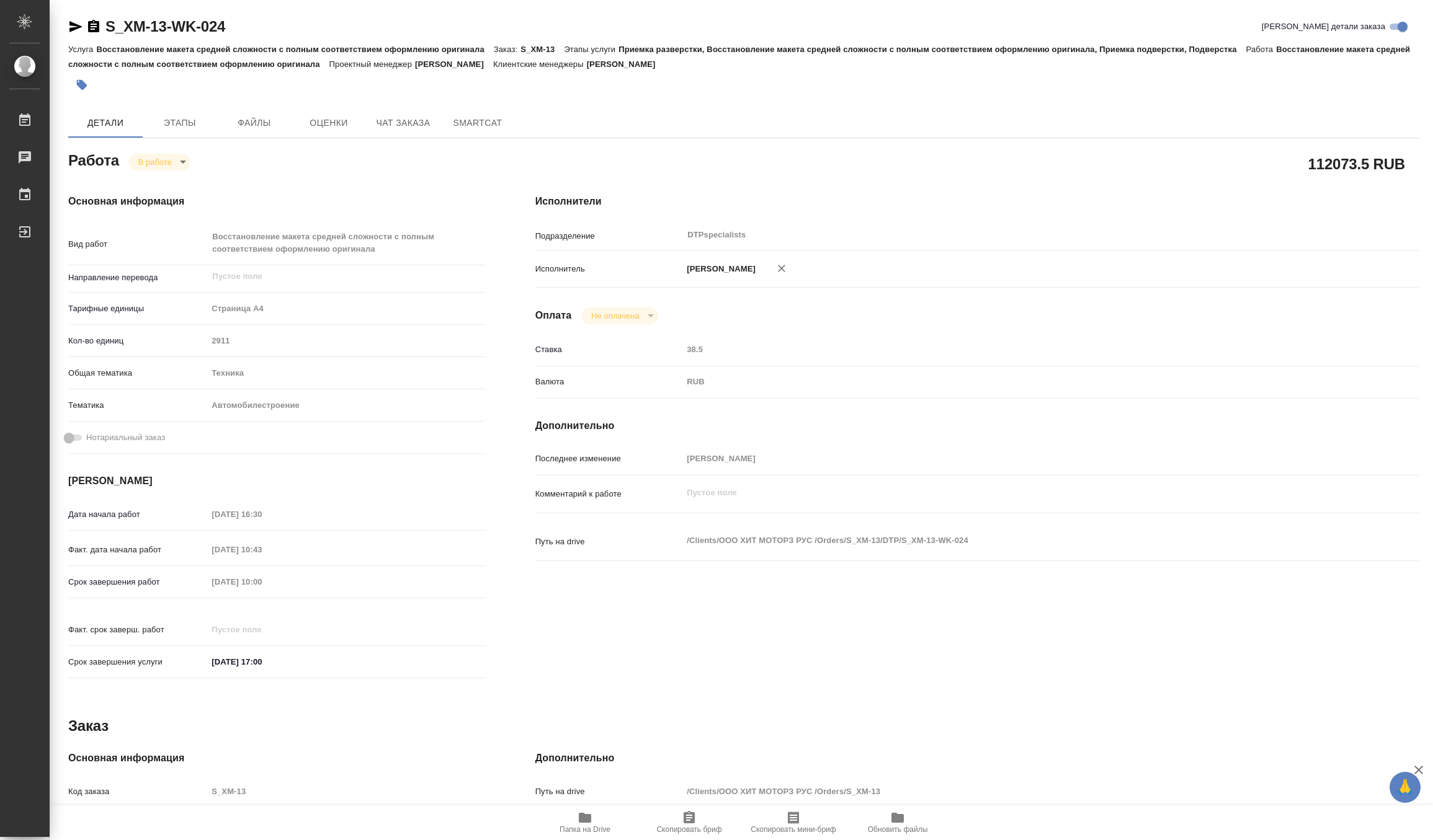
type textarea "x"
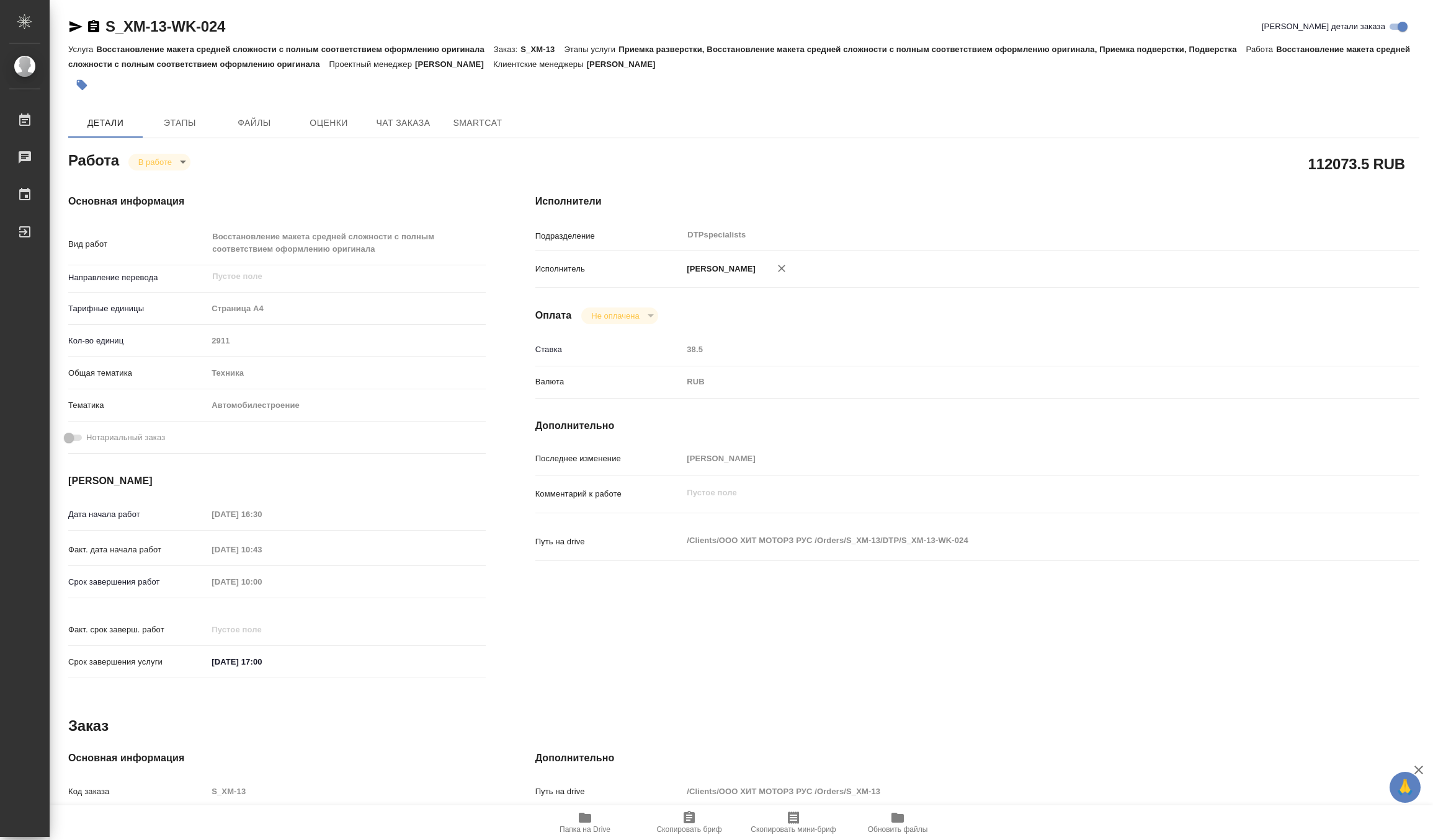
type textarea "x"
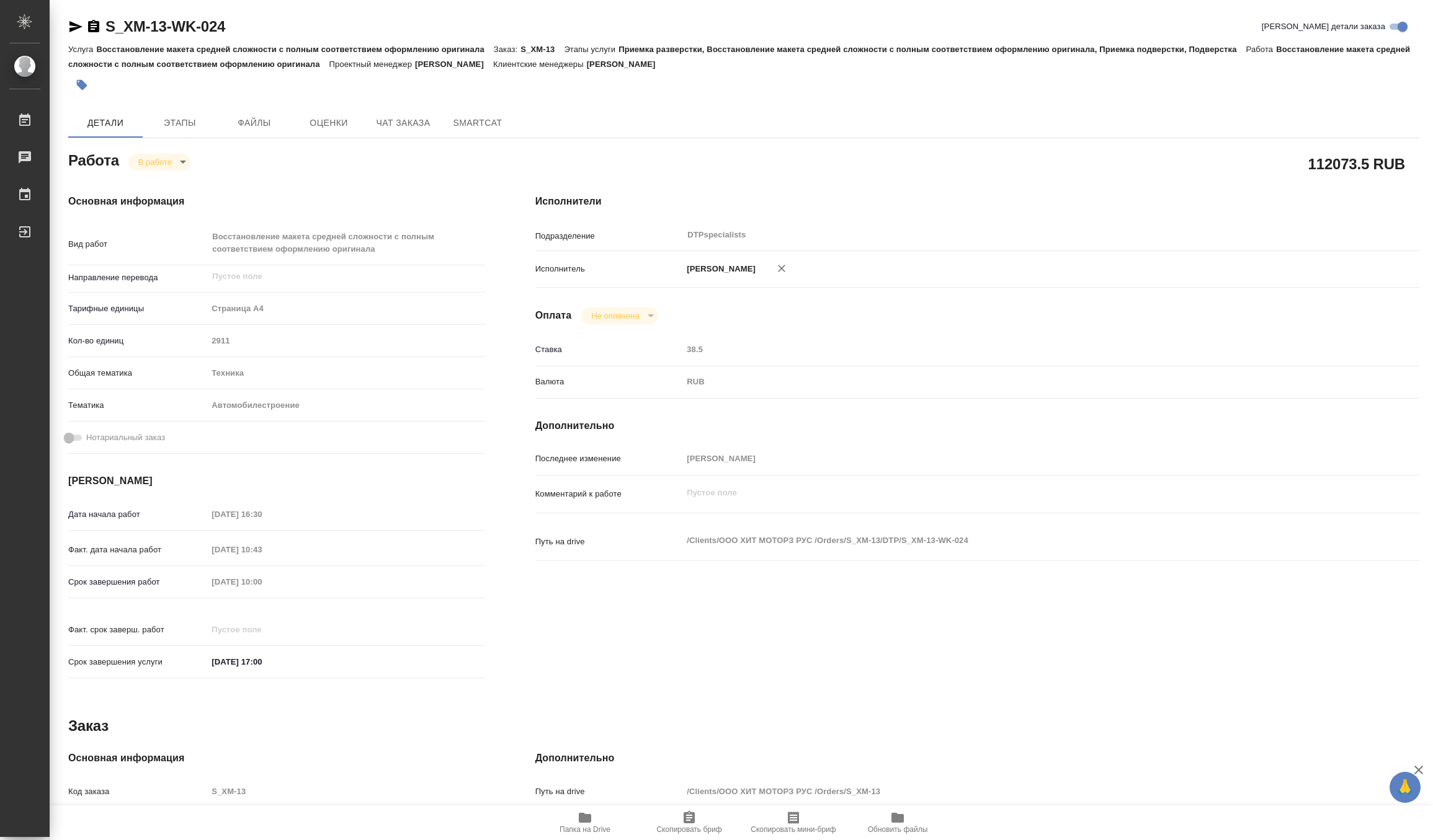
type textarea "x"
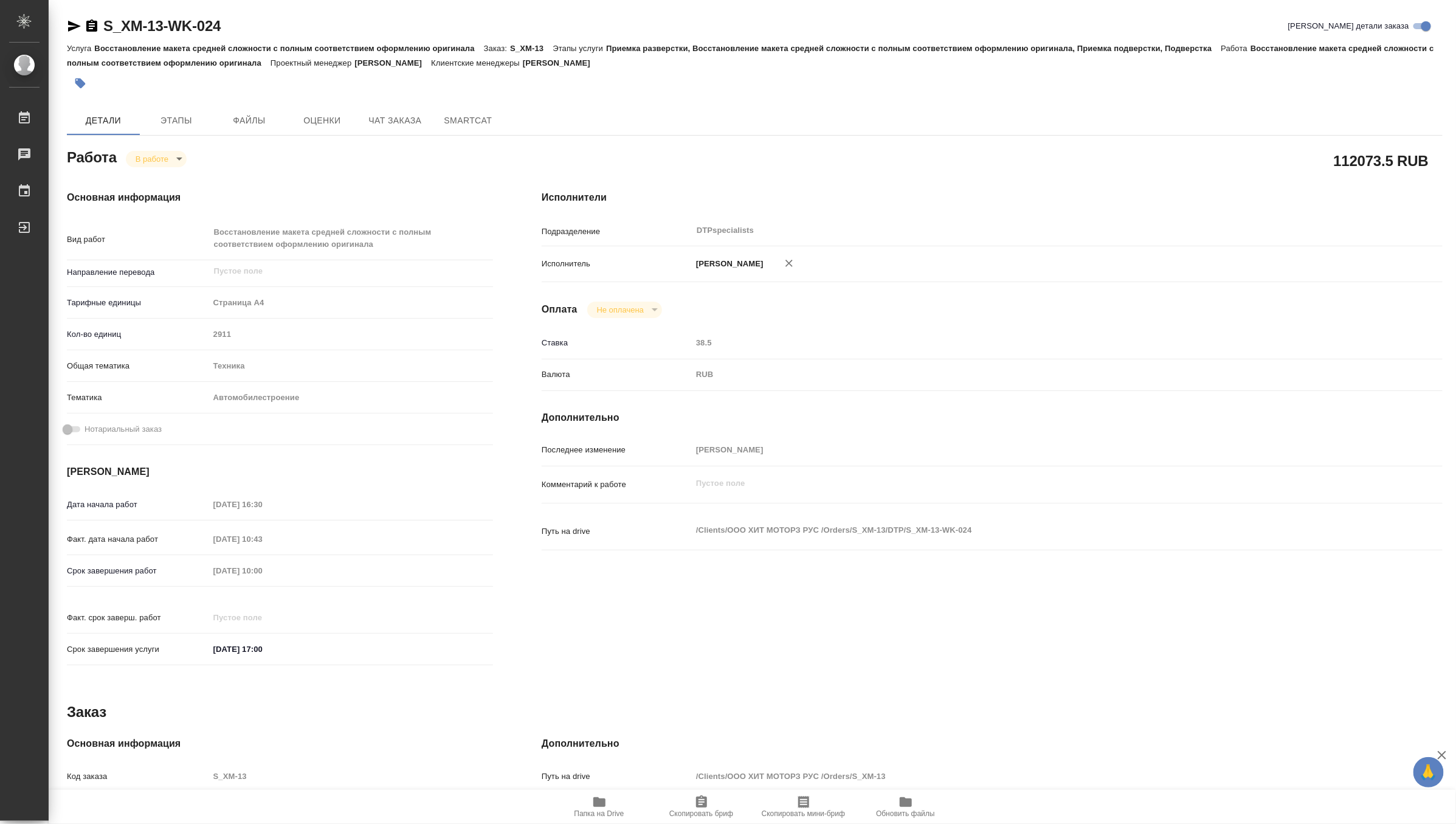
type textarea "x"
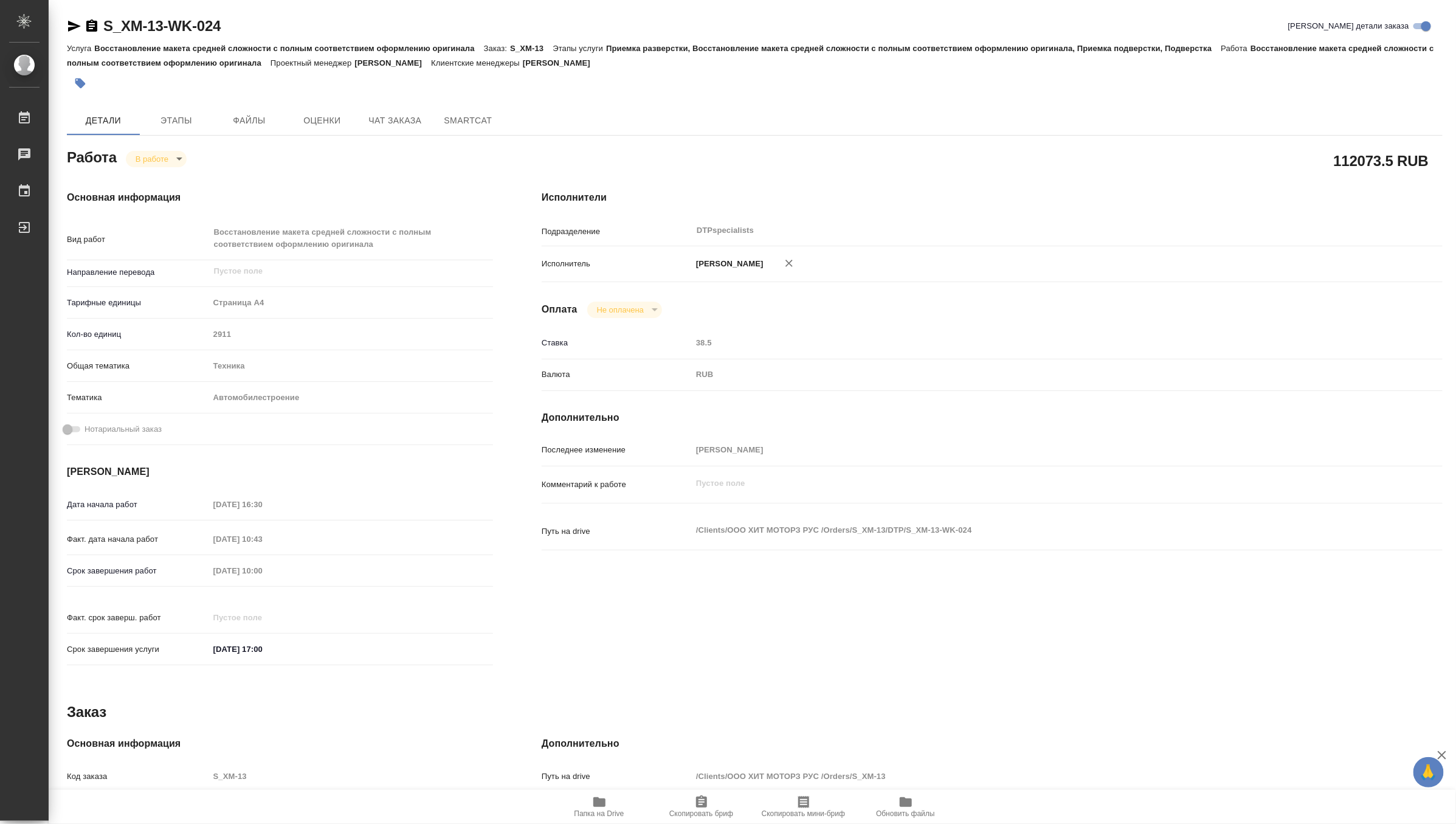
type textarea "x"
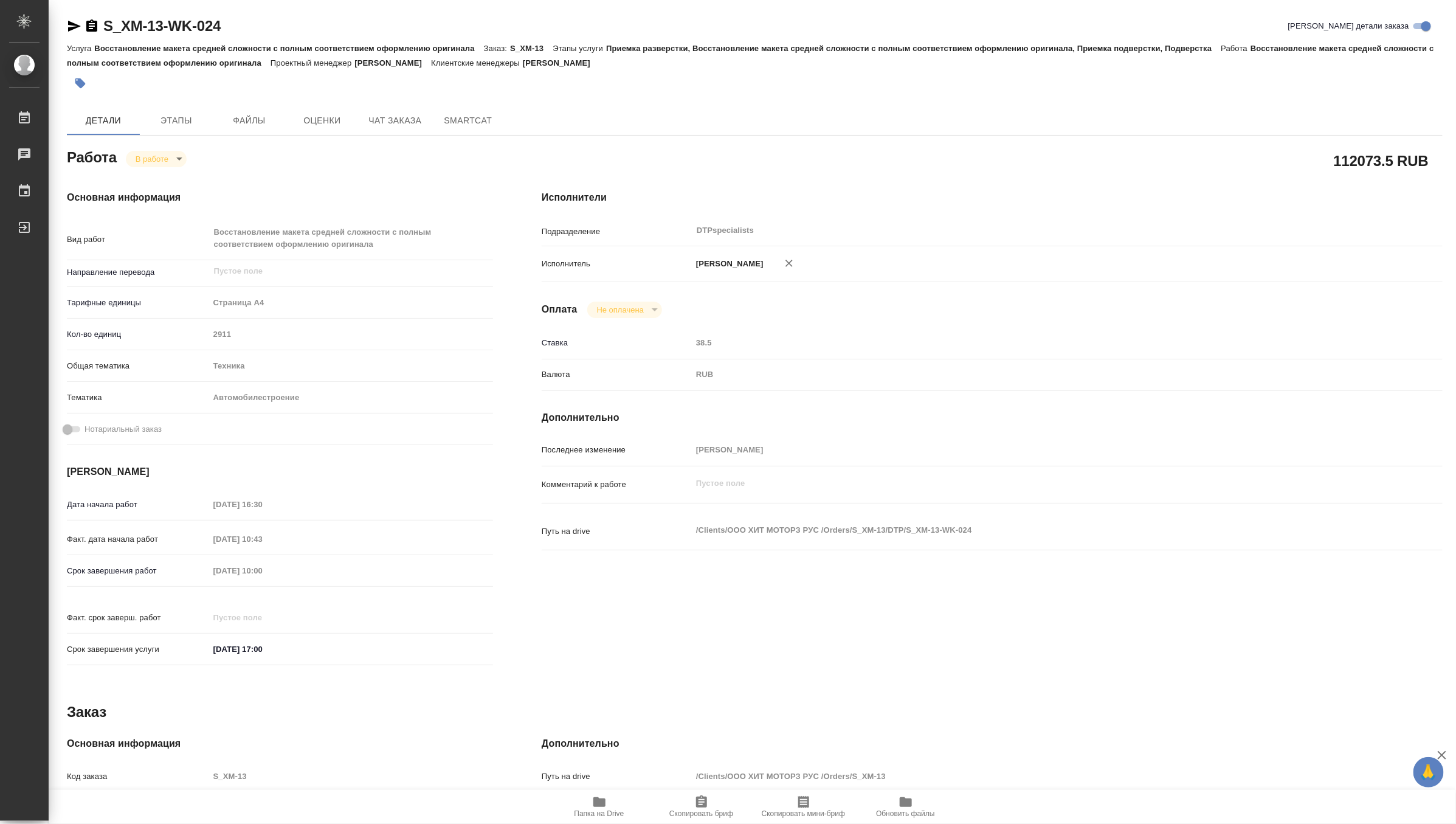
type textarea "x"
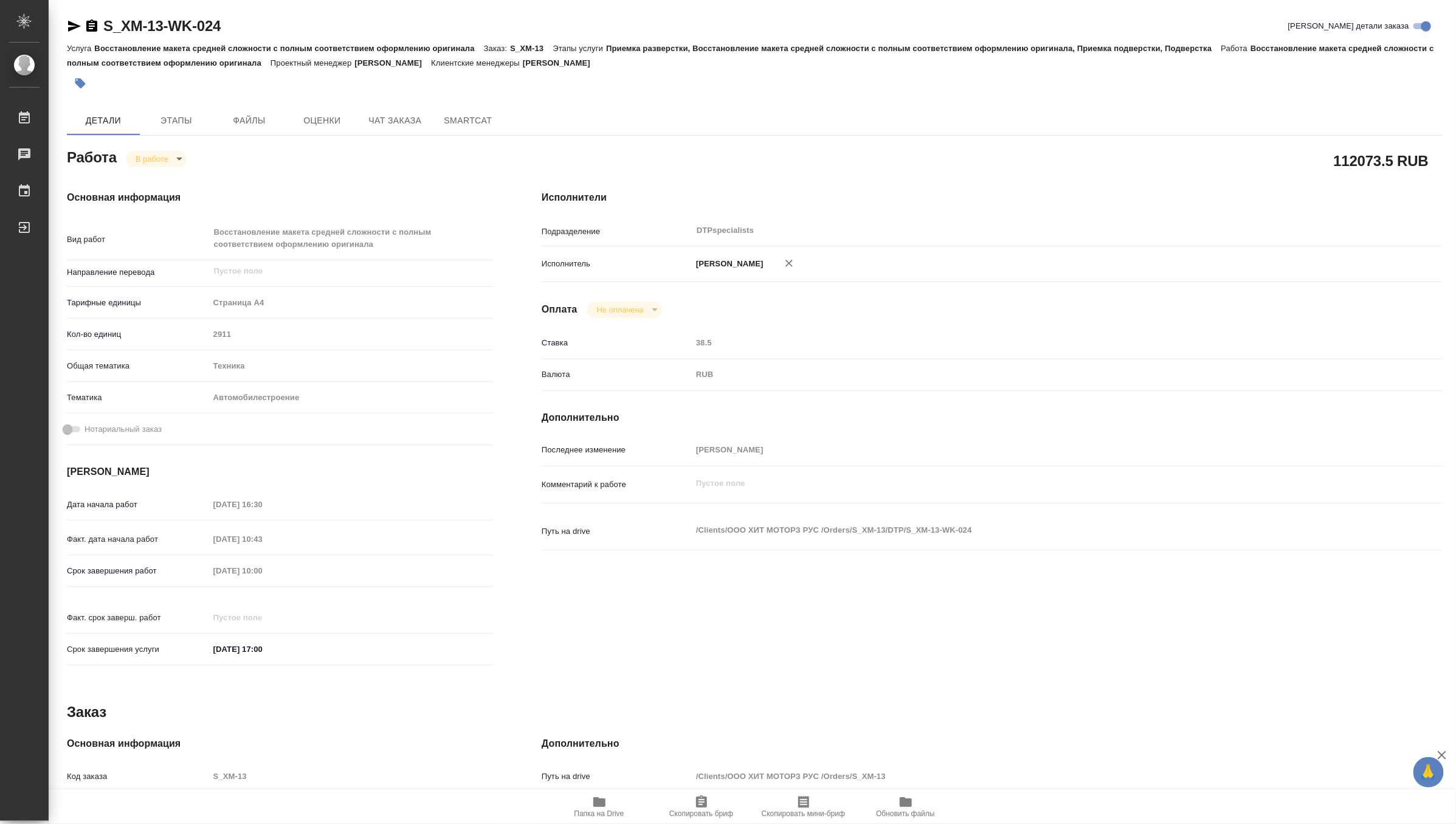
type textarea "x"
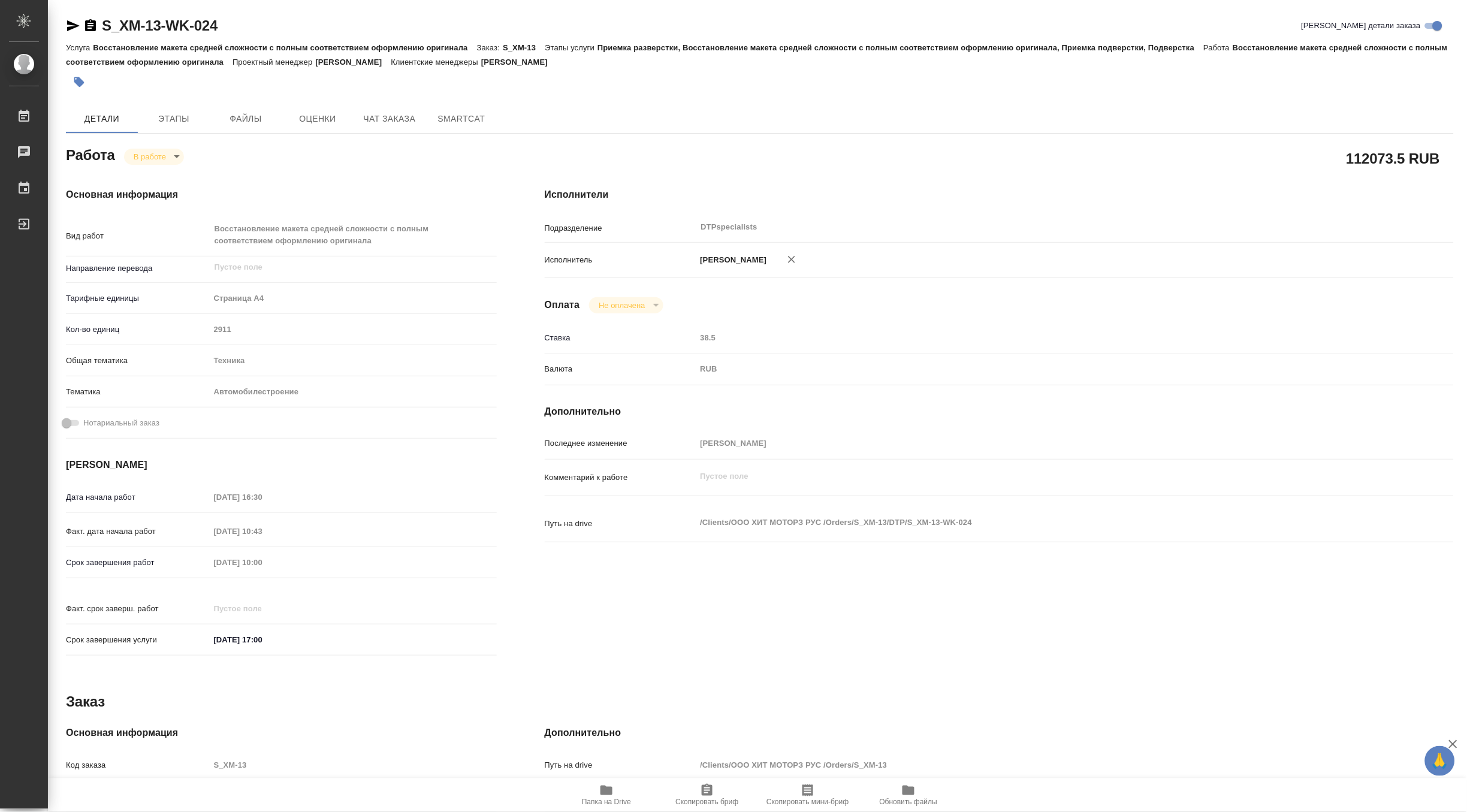
type textarea "x"
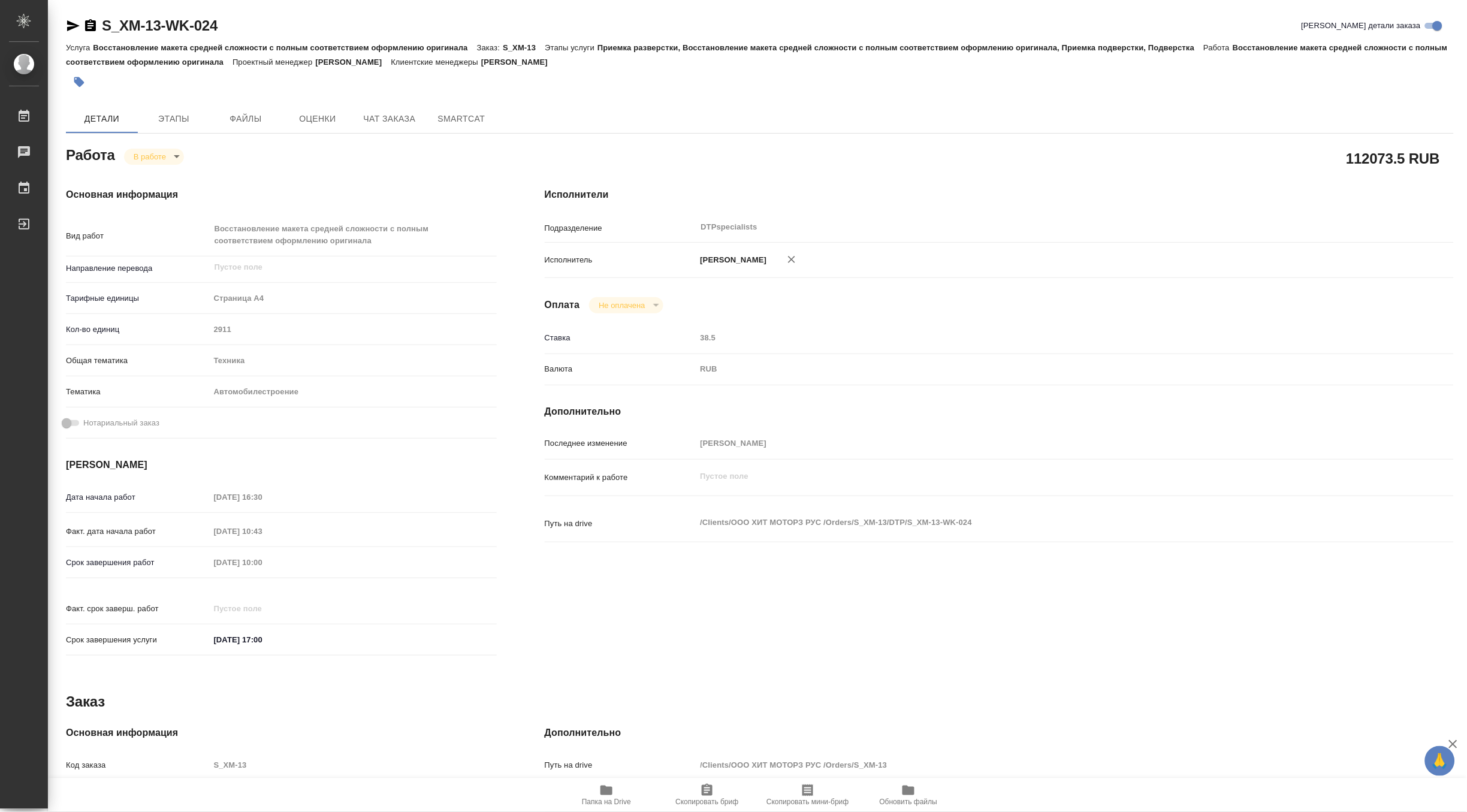
type textarea "x"
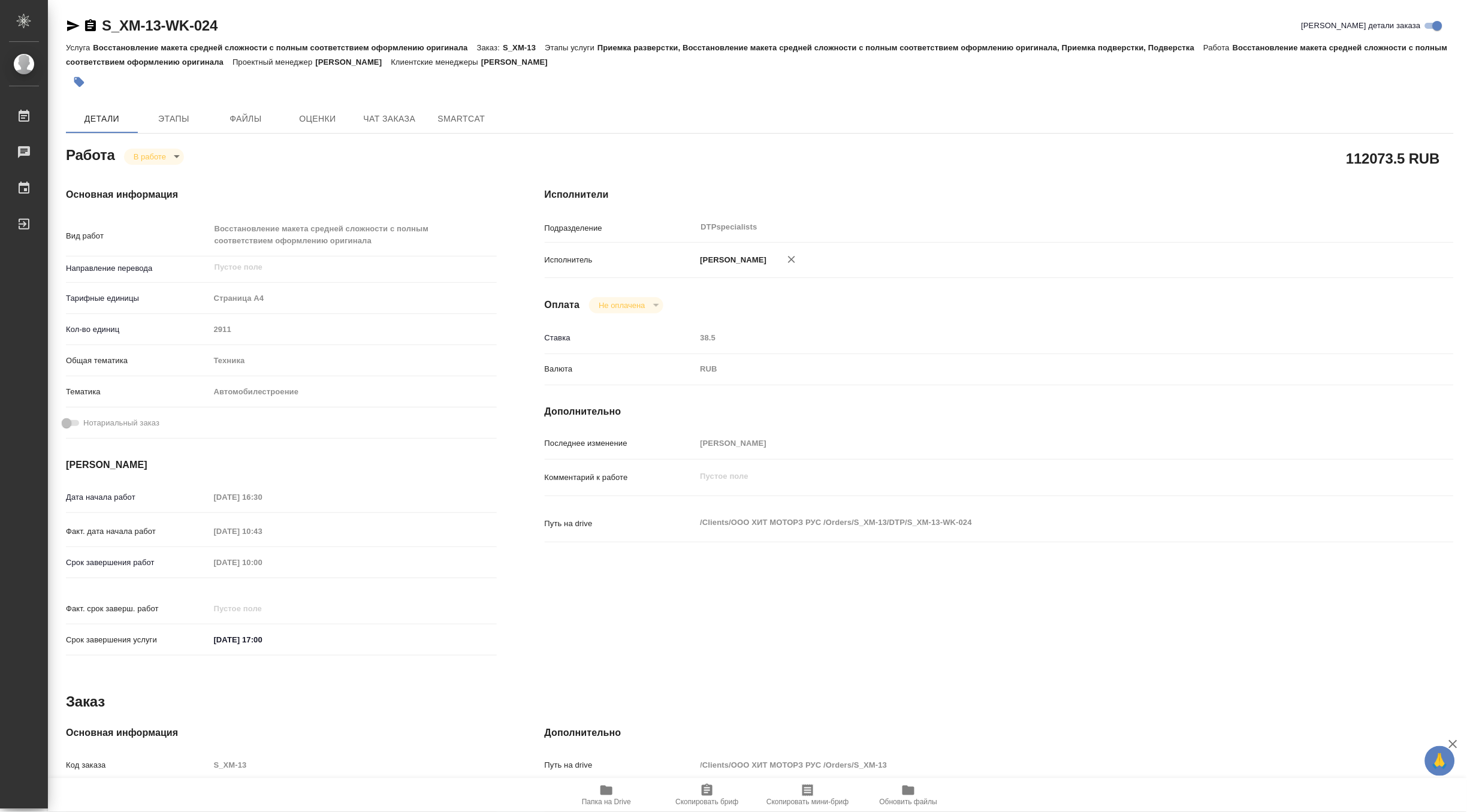
click at [610, 805] on span "Папка на Drive" at bounding box center [607, 802] width 49 height 8
type textarea "x"
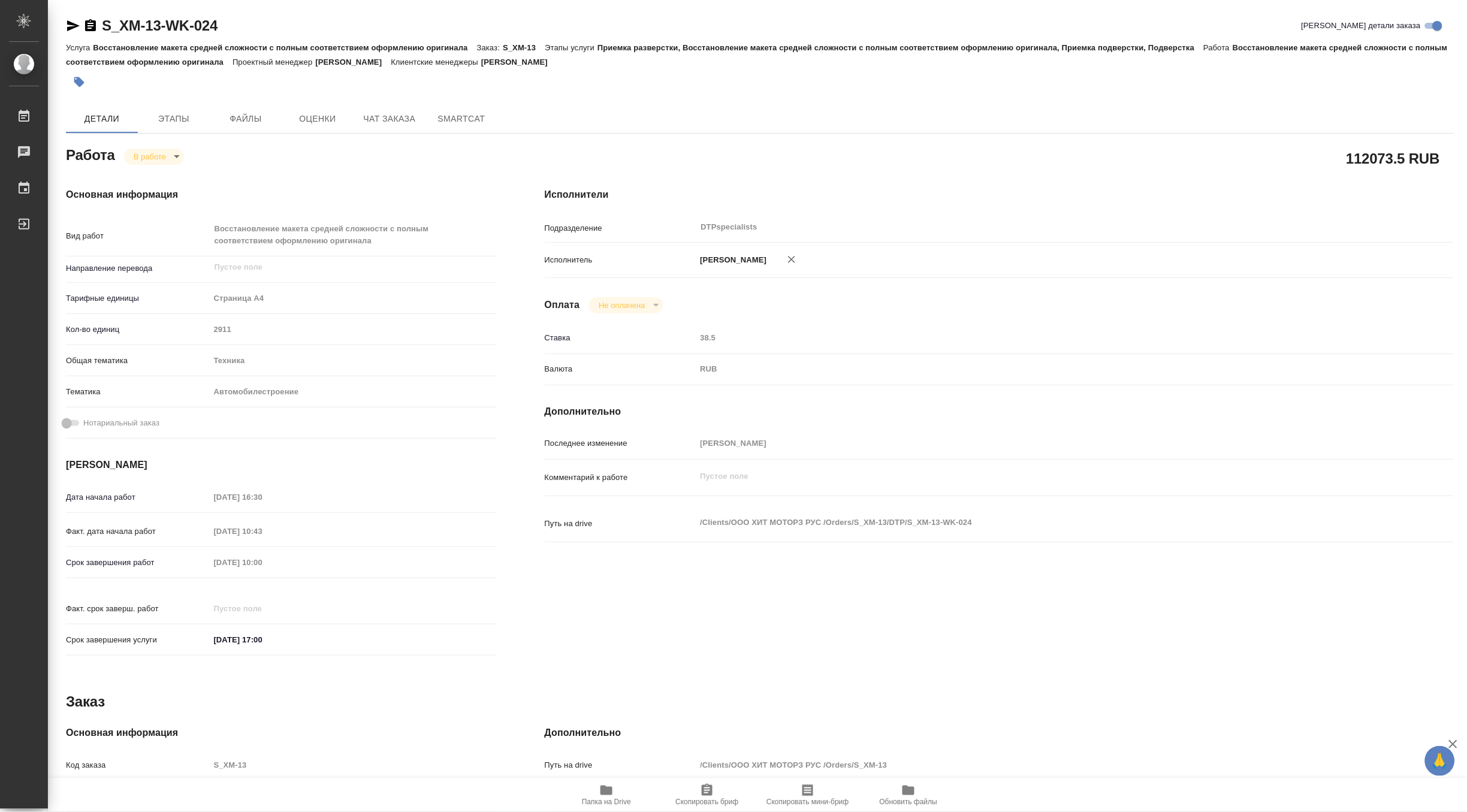
type textarea "x"
